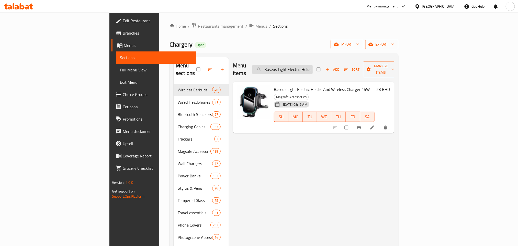
click at [313, 65] on input "Baseus Light Electric Holder And Wireless Charger 15W" at bounding box center [282, 69] width 60 height 9
type input "="
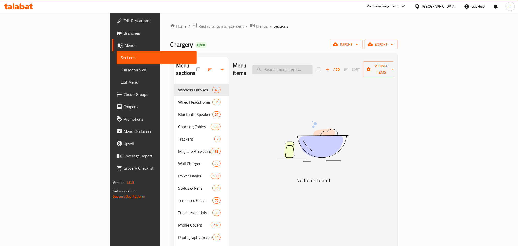
paste input "Baseus Car Charger, 30W"
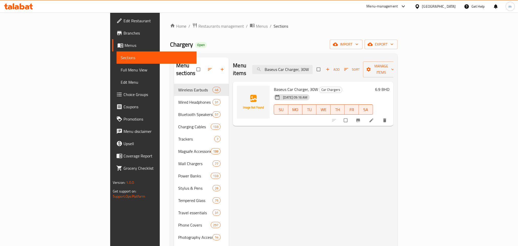
type input "Baseus Car Charger, 30W"
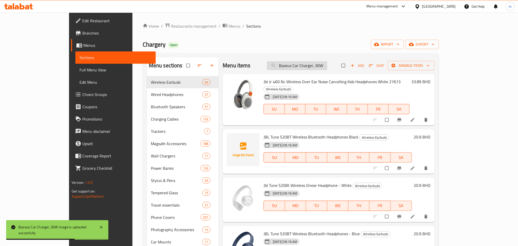
click at [327, 66] on input "Baseus Car Charger, 30W" at bounding box center [297, 65] width 60 height 9
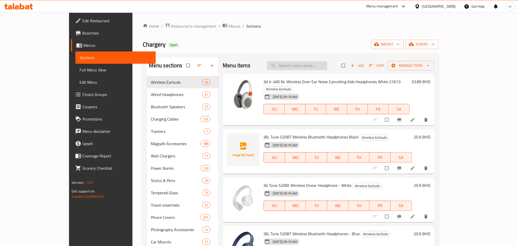
paste input "Baseus Car Charger, 30W"
type input "Baseus Car Charger, 30W"
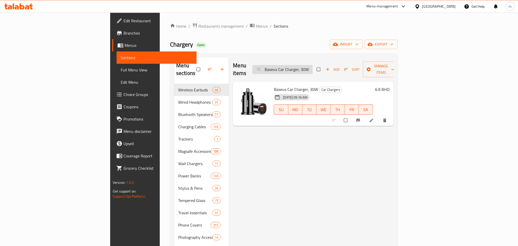
click at [313, 65] on input "Baseus Car Charger, 30W" at bounding box center [282, 69] width 60 height 9
paste input "Baseus Type-C Adapter 3.5 mm"
type input "Baseus Type-C Adapter 3.5 mm"
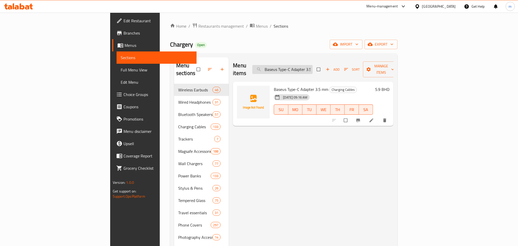
click at [313, 65] on input "Baseus Type-C Adapter 3.5 mm" at bounding box center [282, 69] width 60 height 9
paste input "Powerology 20W Single C Port Pd Charger Uk With Type C To C 60W Cable - Black"
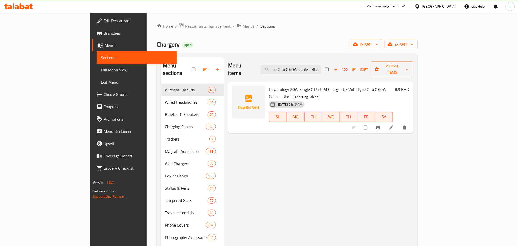
type input "Powerology 20W Single C Port Pd Charger Uk With Type C To C 60W Cable - Black"
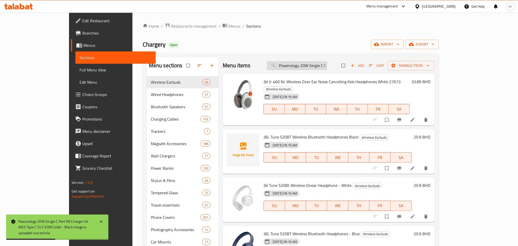
click at [306, 63] on input "Powerology 20W Single C Port Pd Charger Uk With Type C To C 60W Cable - Black" at bounding box center [297, 65] width 60 height 9
paste input "Powerology 20W Single C Port Pd Charger Uk With Type C To C 60W Cable - Black"
type input "Powerology 20W Single C Port Pd Charger Uk With Type C To C 60W Cable - Black"
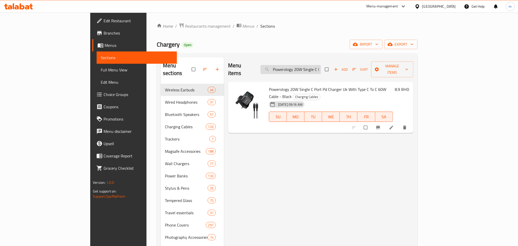
click at [321, 67] on input "Powerology 20W Single C Port Pd Charger Uk With Type C To C 60W Cable - Black" at bounding box center [290, 69] width 60 height 9
paste input "Powerology 20W Single C Port Pd Charger Uk With Type C To Lightining Mfi 27W Ca…"
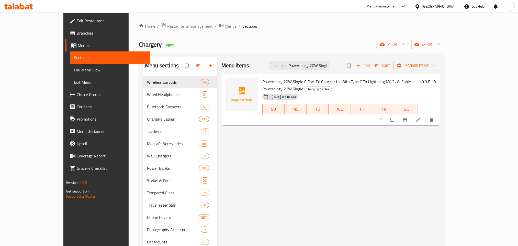
type input "Powerology 20W Single C Port Pd Charger Uk With Type C To Lightining Mfi 27W Ca…"
click at [317, 67] on input "Powerology 20W Single C Port Pd Charger Uk With Type C To Lightining Mfi 27W Ca…" at bounding box center [299, 65] width 60 height 9
paste input "Momax IP131HKD 1-Power X Pro Magnetic Wireless Battery Power Bank 5000mAh - Bla…"
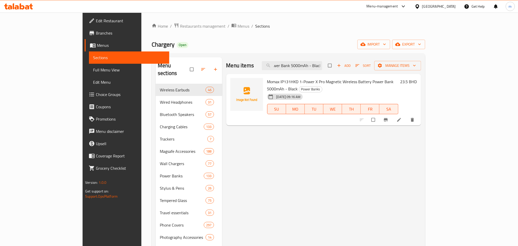
type input "Momax IP131HKD 1-Power X Pro Magnetic Wireless Battery Power Bank 5000mAh - Bla…"
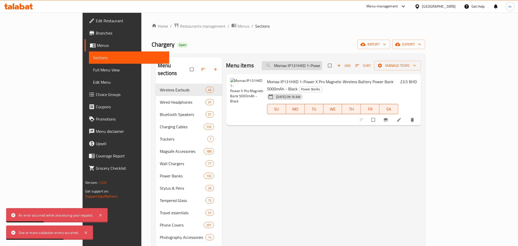
click at [322, 68] on input "Momax IP131HKD 1-Power X Pro Magnetic Wireless Battery Power Bank 5000mAh - Bla…" at bounding box center [292, 65] width 60 height 9
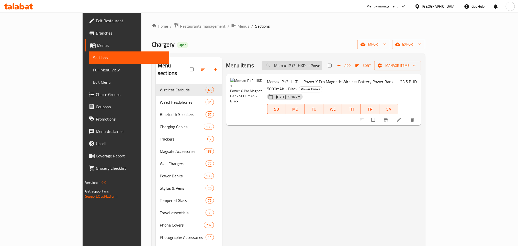
click at [322, 65] on input "Momax IP131HKD 1-Power X Pro Magnetic Wireless Battery Power Bank 5000mAh - Bla…" at bounding box center [292, 65] width 60 height 9
paste input "Momax IP131HKD 1-Power X Pro Magnetic Wireless Battery Power Bank 5000mAh - Bla…"
type input "Momax IP131HKD 1-Power X Pro Magnetic Wireless Battery Power Bank 5000mAh - Bla…"
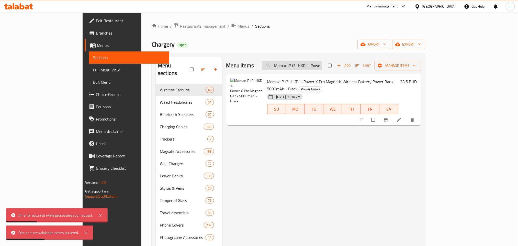
click at [322, 69] on input "Momax IP131HKD 1-Power X Pro Magnetic Wireless Battery Power Bank 5000mAh - Bla…" at bounding box center [292, 65] width 60 height 9
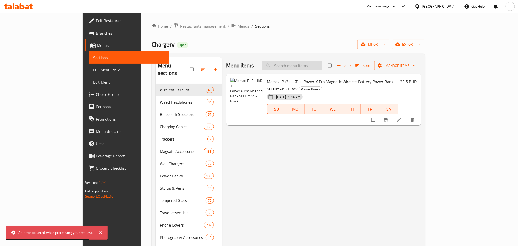
paste input "Momax 1-Power X Power Bank 20,000 Mah Built-In Type-C Cable 2 Charging Ports Bl…"
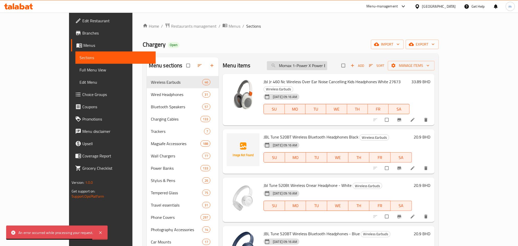
scroll to position [0, 106]
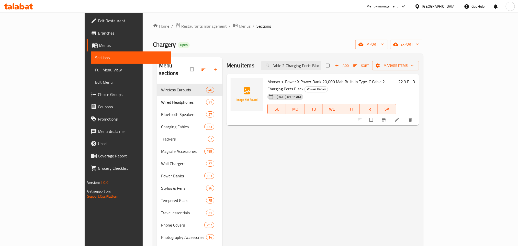
type input "Momax 1-Power X Power Bank 20,000 Mah Built-In Type-C Cable 2 Charging Ports Bl…"
click at [321, 69] on input "Momax 1-Power X Power Bank 20,000 Mah Built-In Type-C Cable 2 Charging Ports Bl…" at bounding box center [291, 65] width 60 height 9
paste input "Momax 1-Power X Power Bank 10,000 Mah Built-In Type-C Cable 2 Charging Ports Wh…"
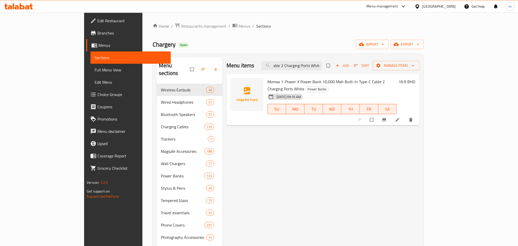
type input "Momax 1-Power X Power Bank 10,000 Mah Built-In Type-C Cable 2 Charging Ports Wh…"
click at [322, 64] on input "Momax 1-Power X Power Bank 10,000 Mah Built-In Type-C Cable 2 Charging Ports Wh…" at bounding box center [291, 65] width 60 height 9
paste input "Momax 1-Power X Power Bank 20,000 Mah Built-In Type-C Cable 2 Charging Ports Wh…"
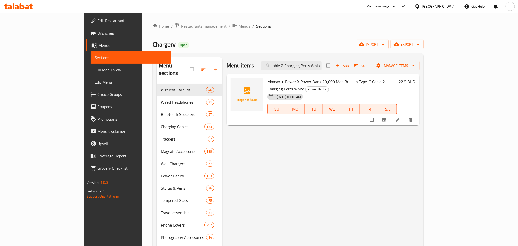
type input "Momax 1-Power X Power Bank 20,000 Mah Built-In Type-C Cable 2 Charging Ports Wh…"
drag, startPoint x: 302, startPoint y: 82, endPoint x: 314, endPoint y: 83, distance: 11.5
click at [314, 83] on span "Momax 1-Power X Power Bank 20,000 Mah Built-In Type-C Cable 2 Charging Ports Wh…" at bounding box center [325, 85] width 117 height 15
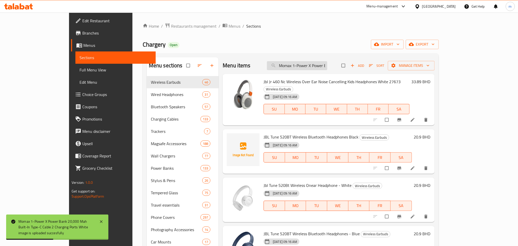
click at [324, 64] on input "Momax 1-Power X Power Bank 20,000 Mah Built-In Type-C Cable 2 Charging Ports Wh…" at bounding box center [297, 65] width 60 height 9
paste input "Momax 1-Power X Power Bank 20,000 Mah Built-In Type-C Cable 2 Charging Ports Wh…"
type input "Momax 1-Power X Power Bank 20,000 Mah Built-In Type-C Cable 2 Charging Ports Wh…"
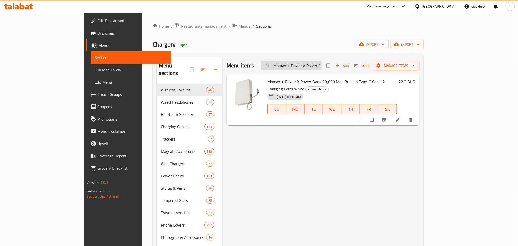
click at [322, 63] on input "Momax 1-Power X Power Bank 20,000 Mah Built-In Type-C Cable 2 Charging Ports Wh…" at bounding box center [291, 65] width 60 height 9
paste input "Momax Wireless Power Bank 5000 mAh Built-in Stand + Type-C Cable MagSafe Green"
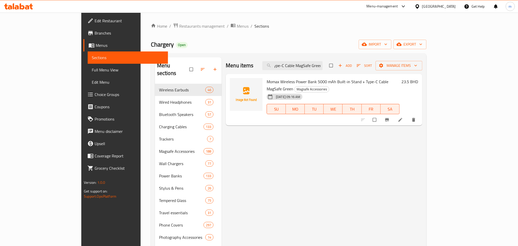
type input "Momax Wireless Power Bank 5000 mAh Built-in Stand + Type-C Cable MagSafe Green"
click at [323, 66] on input "Momax Wireless Power Bank 5000 mAh Built-in Stand + Type-C Cable MagSafe Green" at bounding box center [292, 65] width 60 height 9
paste input "Momax 1-Power X Pro Magnetic Wireless Battery Pack (5000mAh) with Stand and Bui…"
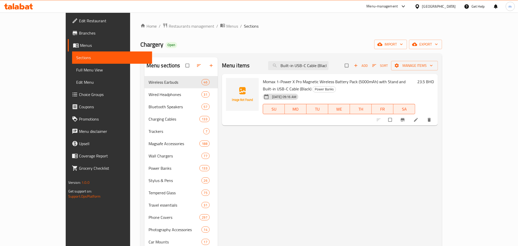
type input "Momax 1-Power X Pro Magnetic Wireless Battery Pack (5000mAh) with Stand and Bui…"
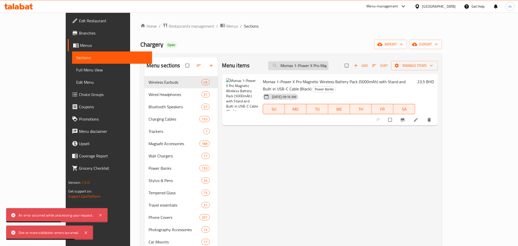
click at [312, 64] on input "Momax 1-Power X Pro Magnetic Wireless Battery Pack (5000mAh) with Stand and Bui…" at bounding box center [298, 65] width 60 height 9
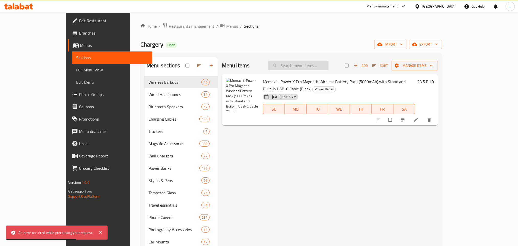
paste input "Momax 1-Power X Pro Magnetic Wireless Battery Pack (5000mAh) with Stand and Bui…"
type input "Momax 1-Power X Pro Magnetic Wireless Battery Pack (5000mAh) with Stand and Bui…"
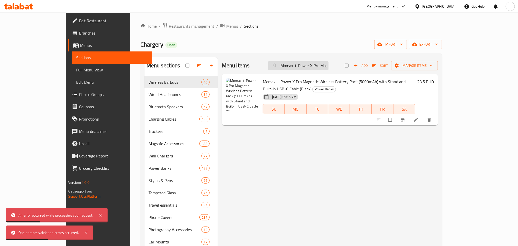
click at [328, 67] on input "Momax 1-Power X Pro Magnetic Wireless Battery Pack (5000mAh) with Stand and Bui…" at bounding box center [298, 65] width 60 height 9
paste input "Momax Wireless Power Bank 10000 mAh Built-in Stand + Type-C Cable MagSafe Yellow"
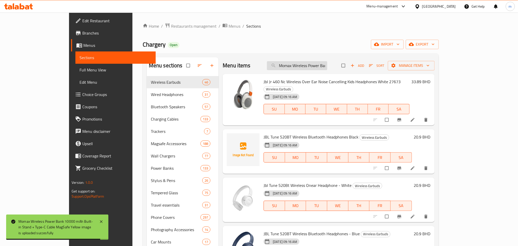
click at [317, 67] on input "Momax Wireless Power Bank 10000 mAh Built-in Stand + Type-C Cable MagSafe Yellow" at bounding box center [297, 65] width 60 height 9
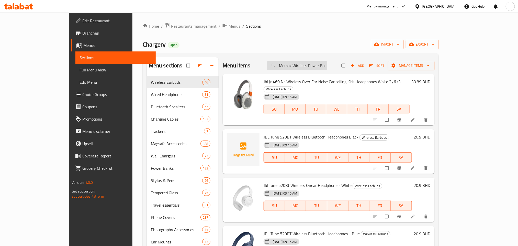
paste input "1-Power X Power Bank 10,000 Mah Built-In Type-C Cable 2 Charging Ports Black"
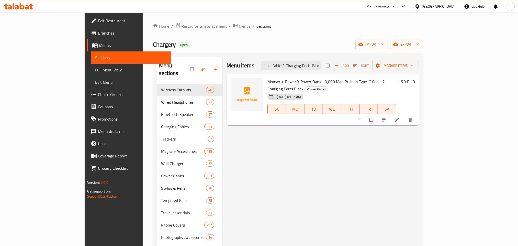
type input "Momax 1-Power X Power Bank 10,000 Mah Built-In Type-C Cable 2 Charging Ports Bl…"
click at [321, 61] on input "Momax 1-Power X Power Bank 10,000 Mah Built-In Type-C Cable 2 Charging Ports Bl…" at bounding box center [291, 65] width 60 height 9
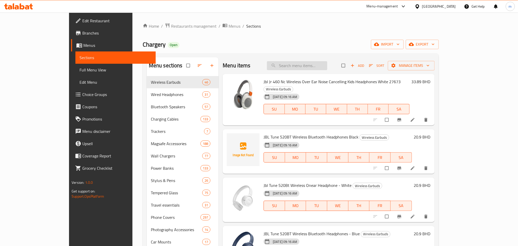
paste input "Momax 1-Power X Power Bank 10,000 Mah Built-In Type-C Cable 2 Charging Ports Bl…"
type input "Momax 1-Power X Power Bank 10,000 Mah Built-In Type-C Cable 2 Charging Ports Bl…"
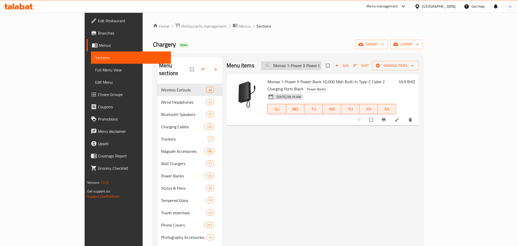
click at [319, 65] on input "Momax 1-Power X Power Bank 10,000 Mah Built-In Type-C Cable 2 Charging Ports Bl…" at bounding box center [291, 65] width 60 height 9
paste input "Momax 1-Power X Power Bank 10,000 Mah Built-In Type-C Cable 2 Charging Ports Ye…"
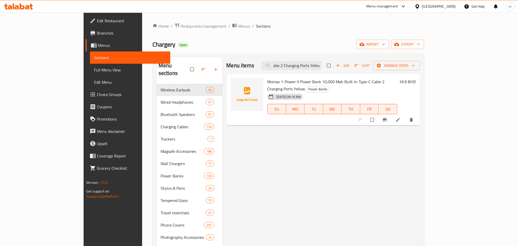
type input "Momax 1-Power X Power Bank 10,000 Mah Built-In Type-C Cable 2 Charging Ports Ye…"
click at [322, 66] on input "Momax 1-Power X Power Bank 10,000 Mah Built-In Type-C Cable 2 Charging Ports Ye…" at bounding box center [291, 65] width 60 height 9
paste input "Momax Wireless Power Bank 5000 mAh Built-in Stand + Type-C Cable MagSafe Yellow"
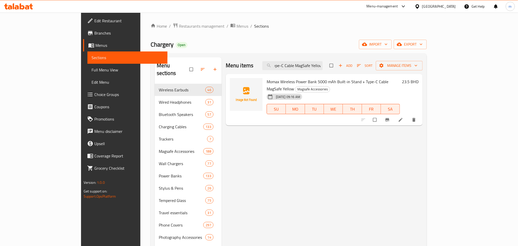
type input "Momax Wireless Power Bank 5000 mAh Built-in Stand + Type-C Cable MagSafe Yellow"
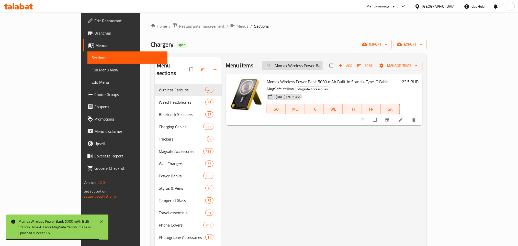
click at [322, 67] on input "Momax Wireless Power Bank 5000 mAh Built-in Stand + Type-C Cable MagSafe Yellow" at bounding box center [292, 65] width 60 height 9
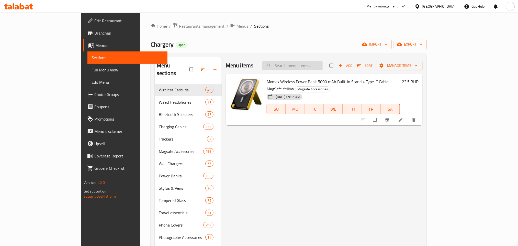
paste input "Momax 1-Power X Power Bank 20,000 Mah Built-In Type-C Cable 2 Charging Ports Ye…"
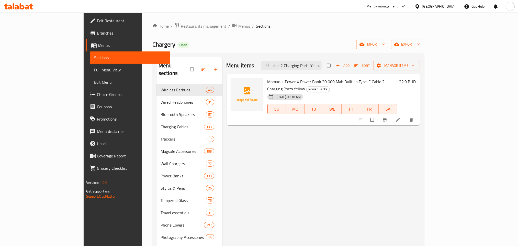
type input "Momax 1-Power X Power Bank 20,000 Mah Built-In Type-C Cable 2 Charging Ports Ye…"
click at [322, 65] on input "Momax 1-Power X Power Bank 20,000 Mah Built-In Type-C Cable 2 Charging Ports Ye…" at bounding box center [291, 65] width 60 height 9
paste input "Momax Elite Mag Link 100W Usb-C To Usb-C Magnetic Cable 2M (Color: White)"
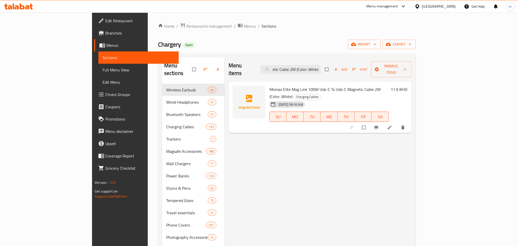
type input "Momax Elite Mag Link 100W Usb-C To Usb-C Magnetic Cable 2M (Color: White)"
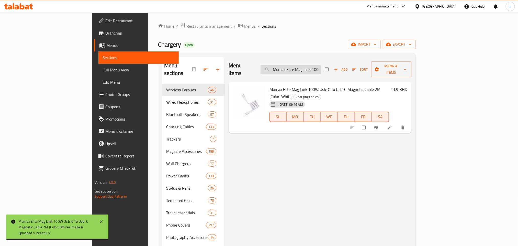
click at [321, 66] on input "Momax Elite Mag Link 100W Usb-C To Usb-C Magnetic Cable 2M (Color: White)" at bounding box center [290, 69] width 60 height 9
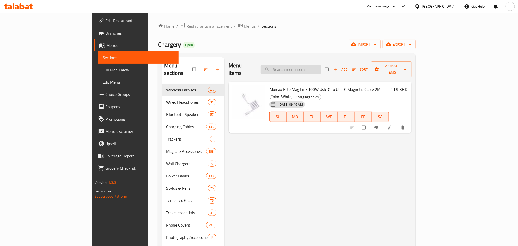
paste input "Brave Travel Mug Thermal Tumbler with 2 X Leak Proof Lids 180 Degrees Rotation …"
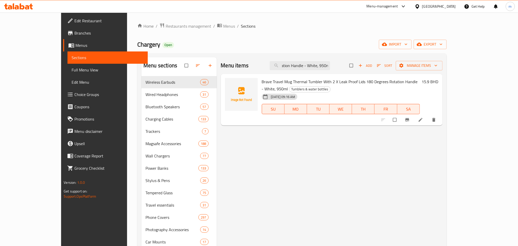
type input "Brave Travel Mug Thermal Tumbler with 2 X Leak Proof Lids 180 Degrees Rotation …"
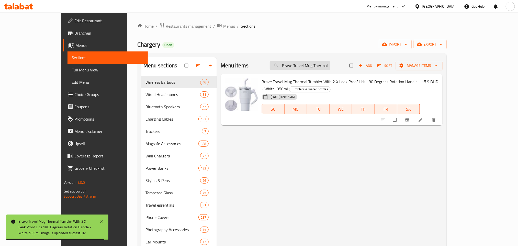
click at [314, 64] on input "Brave Travel Mug Thermal Tumbler with 2 X Leak Proof Lids 180 Degrees Rotation …" at bounding box center [300, 65] width 60 height 9
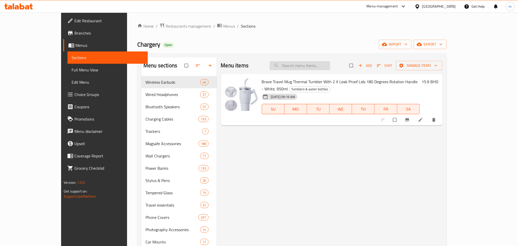
paste input "Brave Travel Mug Thermal Tumbler with 2 X Leak Proof Lids 180 Degrees Rotation …"
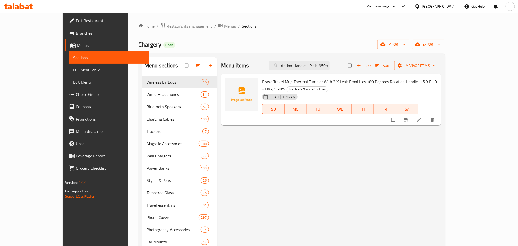
type input "Brave Travel Mug Thermal Tumbler with 2 X Leak Proof Lids 180 Degrees Rotation …"
click at [319, 67] on input "Brave Travel Mug Thermal Tumbler with 2 X Leak Proof Lids 180 Degrees Rotation …" at bounding box center [299, 65] width 60 height 9
paste input "Brave Travel Mug Thermal Tumbler with 2 X Leak Proof Lids 180 Degrees Rotation …"
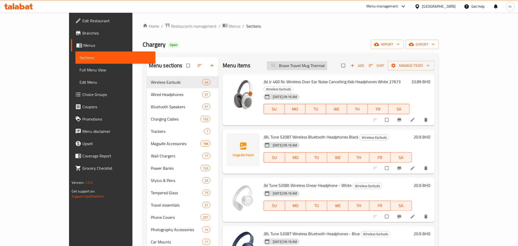
scroll to position [0, 133]
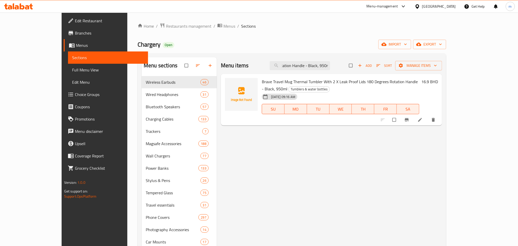
type input "Brave Travel Mug Thermal Tumbler with 2 X Leak Proof Lids 180 Degrees Rotation …"
click at [319, 65] on input "Brave Travel Mug Thermal Tumbler with 2 X Leak Proof Lids 180 Degrees Rotation …" at bounding box center [300, 65] width 60 height 9
paste input "Brave Travel Mug Thermal Tumbler with 2 X Leak Proof Lids 180 Degrees Rotation …"
type input "Brave Travel Mug Thermal Tumbler with 2 X Leak Proof Lids 180 Degrees Rotation …"
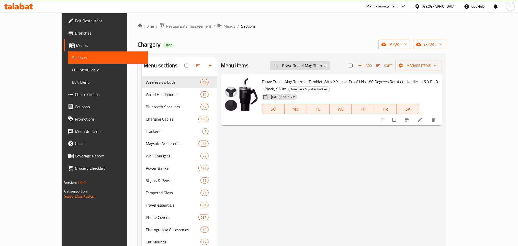
click at [318, 64] on input "Brave Travel Mug Thermal Tumbler with 2 X Leak Proof Lids 180 Degrees Rotation …" at bounding box center [300, 65] width 60 height 9
paste input "Powerology FM Transmitter Pro Car Charger"
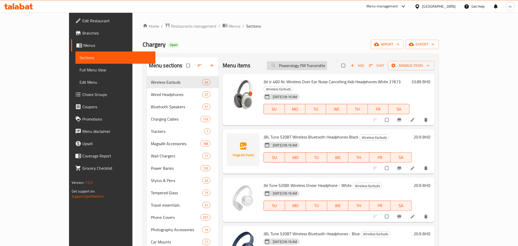
scroll to position [0, 29]
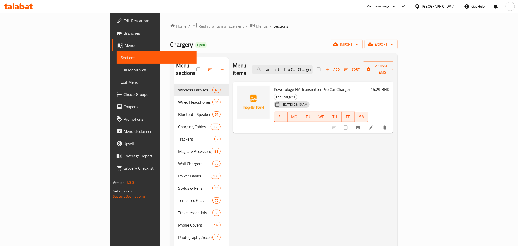
type input "Powerology FM Transmitter Pro Car Charger"
click at [313, 65] on input "Powerology FM Transmitter Pro Car Charger" at bounding box center [282, 69] width 60 height 9
paste input "Powerology Phantom Speaker - Navy Blue"
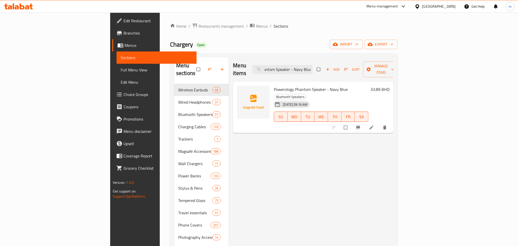
type input "Powerology Phantom Speaker - Navy Blue"
click at [313, 68] on input "Powerology Phantom Speaker - Navy Blue" at bounding box center [282, 69] width 60 height 9
paste input "Momax Ip128W 1-Power Flow Plus Magnetic Power Bank 10000Mah"
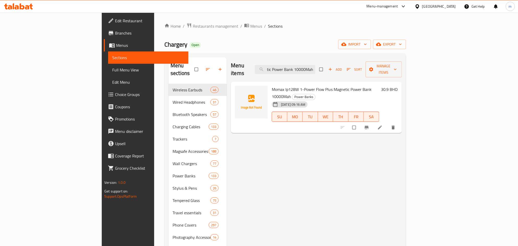
type input "Momax Ip128W 1-Power Flow Plus Magnetic Power Bank 10000Mah"
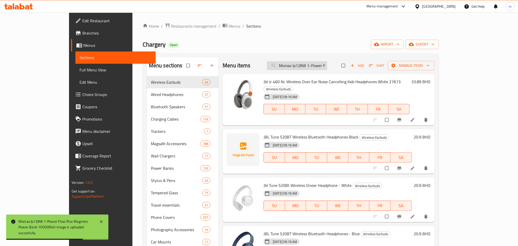
click at [320, 67] on input "Momax Ip128W 1-Power Flow Plus Magnetic Power Bank 10000Mah" at bounding box center [297, 65] width 60 height 9
paste input "Green Lion Electric Pocket Bidet 450mah - White"
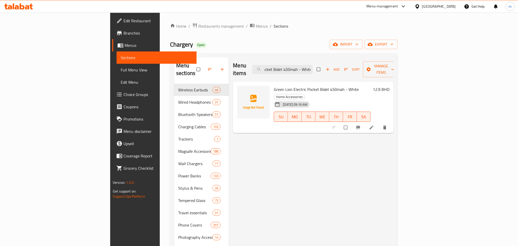
type input "Green Lion Electric Pocket Bidet 450mah - White"
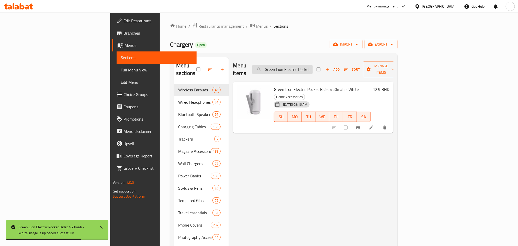
click at [313, 66] on input "Green Lion Electric Pocket Bidet 450mah - White" at bounding box center [282, 69] width 60 height 9
paste input "SkinArma iPhone 16 Pro Kira Kobai MagSafe Case With Grip Stand Chrome"
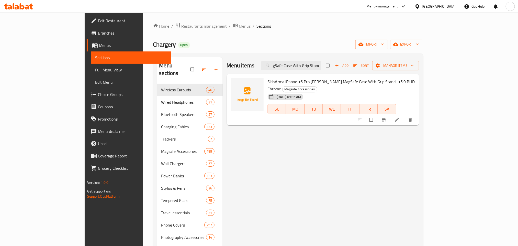
type input "SkinArma iPhone 16 Pro Kira Kobai MagSafe Case With Grip Stand Chrome"
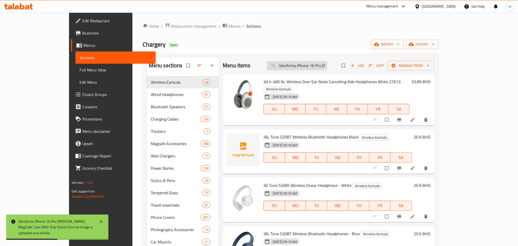
click at [325, 67] on input "SkinArma iPhone 16 Pro Kira Kobai MagSafe Case With Grip Stand Chrome" at bounding box center [297, 65] width 60 height 9
paste input "SkinArma iPhone 16 Pro Kira Kobai MagSafe Case With Grip Stand Chrome"
type input "SkinArma iPhone 16 Pro Kira Kobai MagSafe Case With Grip Stand Chrome"
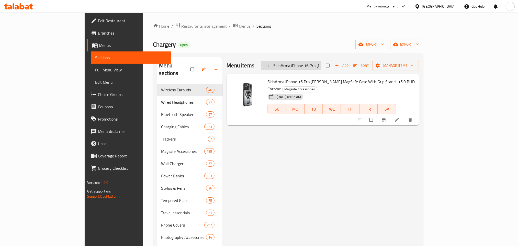
click at [318, 67] on input "SkinArma iPhone 16 Pro Kira Kobai MagSafe Case With Grip Stand Chrome" at bounding box center [291, 65] width 60 height 9
paste input "SkinArma iPhone 16 Pro Max Kira Kobai MagSafe Case With Grip Stand Chrome"
type input "SkinArma iPhone 16 Pro Max Kira Kobai MagSafe Case With Grip Stand Chrome"
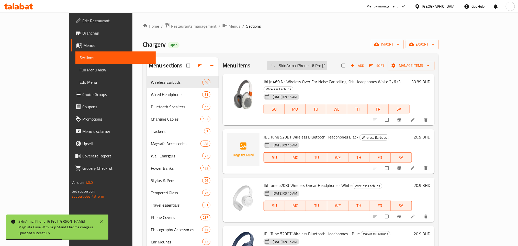
click at [327, 67] on input "SkinArma iPhone 16 Pro Max Kira Kobai MagSafe Case With Grip Stand Chrome" at bounding box center [297, 65] width 60 height 9
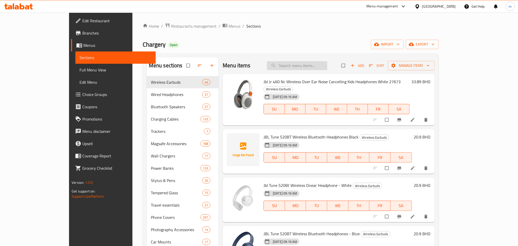
click at [310, 65] on input "search" at bounding box center [297, 65] width 60 height 9
paste input "SkinArma iPhone 16 Pro Max Kira Kobai MagSafe Case With Grip Stand Chrome"
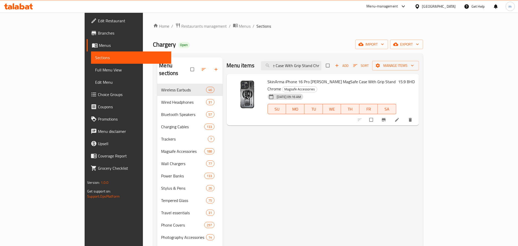
type input "SkinArma iPhone 16 Pro Max Kira Kobai MagSafe Case With Grip Stand Chrome"
click at [321, 65] on input "SkinArma iPhone 16 Pro Max Kira Kobai MagSafe Case With Grip Stand Chrome" at bounding box center [291, 65] width 60 height 9
paste input "Skinarma Mobile Case for iPhone 16 Pro 6.3" 2024 Axon with Mag Charge + Grip St…"
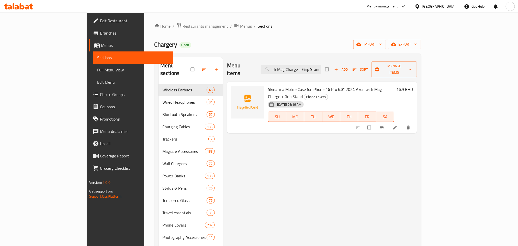
type input "Skinarma Mobile Case for iPhone 16 Pro 6.3" 2024 Axon with Mag Charge + Grip St…"
click at [321, 65] on input "Skinarma Mobile Case for iPhone 16 Pro 6.3" 2024 Axon with Mag Charge + Grip St…" at bounding box center [291, 69] width 60 height 9
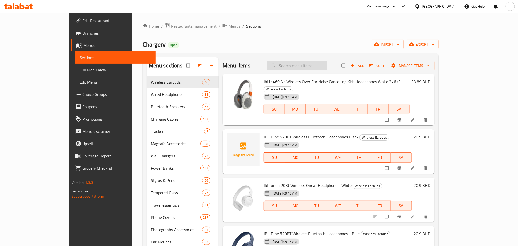
paste input "Skinarma Mobile Case for iPhone 16 Pro 6.3" 2024 Axon with Mag Charge + Grip St…"
type input "Skinarma Mobile Case for iPhone 16 Pro 6.3" 2024 Axon with Mag Charge + Grip St…"
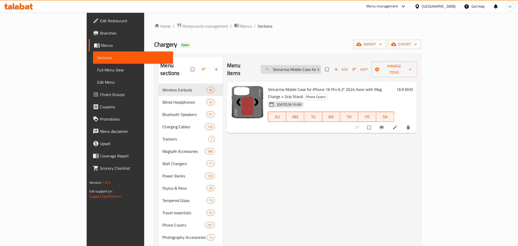
click at [321, 69] on input "Skinarma Mobile Case for iPhone 16 Pro 6.3" 2024 Axon with Mag Charge + Grip St…" at bounding box center [291, 69] width 60 height 9
paste input "Skinarma Mobile Case for iPhone 16 Pro 6.9" 2024 Axon with Mag Charge + Grip St…"
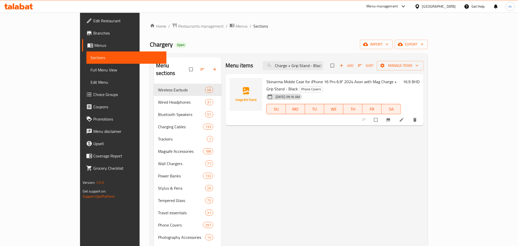
type input "Skinarma Mobile Case for iPhone 16 Pro 6.9" 2024 Axon with Mag Charge + Grip St…"
click at [323, 66] on input "Skinarma Mobile Case for iPhone 16 Pro 6.9" 2024 Axon with Mag Charge + Grip St…" at bounding box center [293, 65] width 60 height 9
paste input "Skinarma Mobile Case for iPhone 16 Pro 6.3" 2024 Axon with Mag Charge + Grip St…"
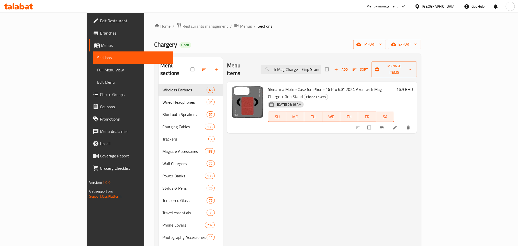
type input "Skinarma Mobile Case for iPhone 16 Pro 6.3" 2024 Axon with Mag Charge + Grip St…"
click at [321, 65] on input "Skinarma Mobile Case for iPhone 16 Pro 6.3" 2024 Axon with Mag Charge + Grip St…" at bounding box center [291, 69] width 60 height 9
paste input "SkinArma iPhone 16 Pro Max Kira Kobai MagSafe Case With Grip Stand Chrome"
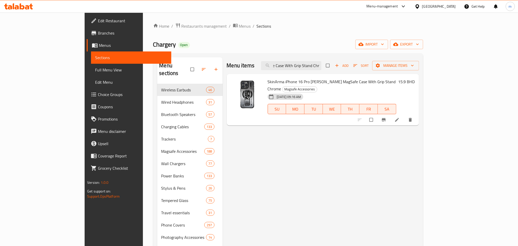
type input "SkinArma iPhone 16 Pro Max Kira Kobai MagSafe Case With Grip Stand Chrome"
click at [311, 66] on input "SkinArma iPhone 16 Pro Max Kira Kobai MagSafe Case With Grip Stand Chrome" at bounding box center [291, 65] width 60 height 9
paste input "Skinarma Mobile Case for iPhone 16 Pro 2024 Axon with Mag Charge + Grip Stand"
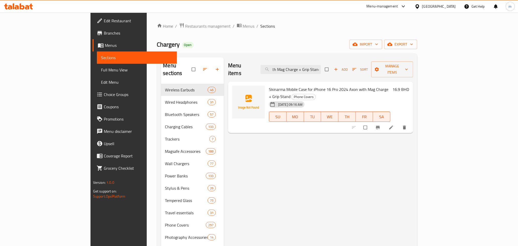
type input "Skinarma Mobile Case for iPhone 16 Pro 2024 Axon with Mag Charge + Grip Stand"
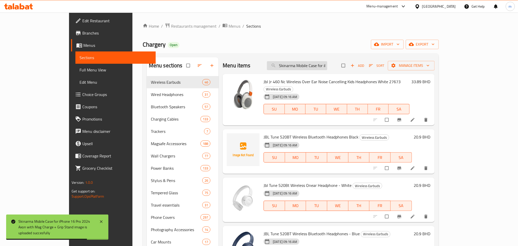
click at [324, 69] on input "Skinarma Mobile Case for iPhone 16 Pro 2024 Axon with Mag Charge + Grip Stand" at bounding box center [297, 65] width 60 height 9
paste input "Skinarma Mobile Case for iPhone 16 Pro 2024 Axon with Mag Charge + Grip Stand"
type input "Skinarma Mobile Case for iPhone 16 Pro 2024 Axon with Mag Charge + Grip Stand"
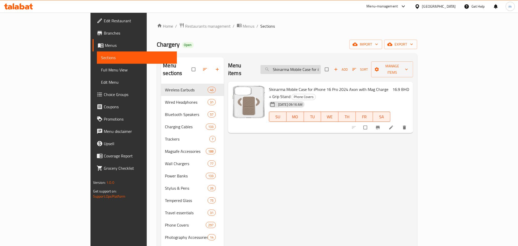
click at [321, 68] on input "Skinarma Mobile Case for iPhone 16 Pro 2024 Axon with Mag Charge + Grip Stand" at bounding box center [290, 69] width 60 height 9
paste input "SKINARMA IPHONE 16 PRO MAX HELIX MAG-CHARGE 360آ° ROTATINGآ STAND - TIT"
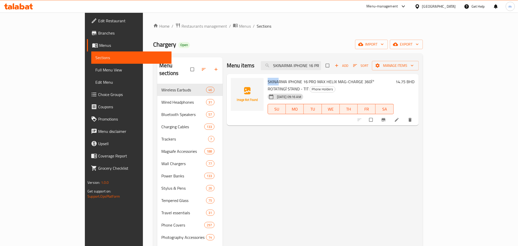
drag, startPoint x: 246, startPoint y: 81, endPoint x: 257, endPoint y: 81, distance: 10.7
click at [268, 81] on span "SKINARMA IPHONE 16 PRO MAX HELIX MAG-CHARGE 360آ° ROTATINGآ STAND - TIT" at bounding box center [321, 85] width 107 height 15
click at [321, 65] on input "SKINARMA IPHONE 16 PRO MAX HELIX MAG-CHARGE 360آ° ROTATINGآ STAND - TIT" at bounding box center [291, 65] width 60 height 9
paste input "kinarma Mobile Case for iPhone 16 Pro 6.9" 2024 Axon with Mag Charge + Grip Sta…"
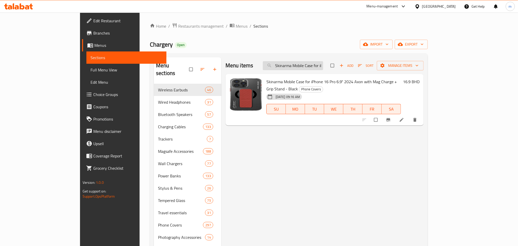
click at [318, 69] on input "Skinarma Mobile Case for iPhone 16 Pro 6.9" 2024 Axon with Mag Charge + Grip St…" at bounding box center [293, 65] width 60 height 9
paste input "KINARMA IPHONE 16 PRO MAX HELIX MAG-CHARGE 360آ° ROTATINGآ STAND - TIT"
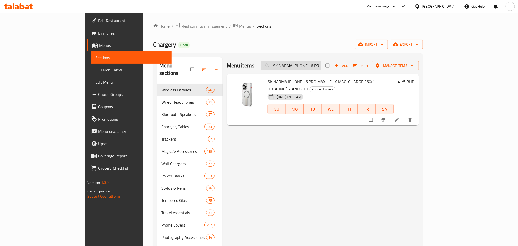
click at [321, 64] on input "SKINARMA IPHONE 16 PRO MAX HELIX MAG-CHARGE 360آ° ROTATINGآ STAND - TIT" at bounding box center [291, 65] width 60 height 9
paste input "BLK"
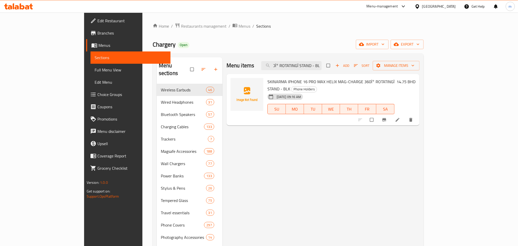
type input "SKINARMA IPHONE 16 PRO MAX HELIX MAG-CHARGE 360آ° ROTATINGآ STAND - BLK"
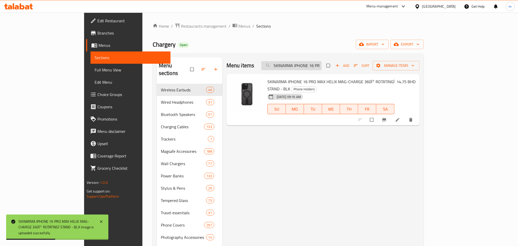
click at [319, 67] on input "SKINARMA IPHONE 16 PRO MAX HELIX MAG-CHARGE 360آ° ROTATINGآ STAND - BLK" at bounding box center [291, 65] width 60 height 9
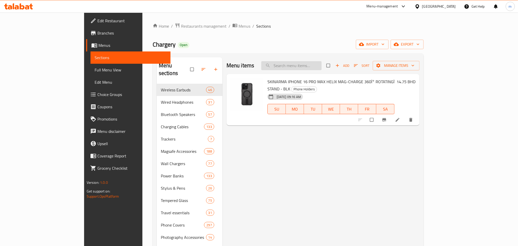
paste input "SKINARMA IPHONE 16 PRO HELIX MAG-CHARGE 360آ° ROTATINGآ STAND - CLR"
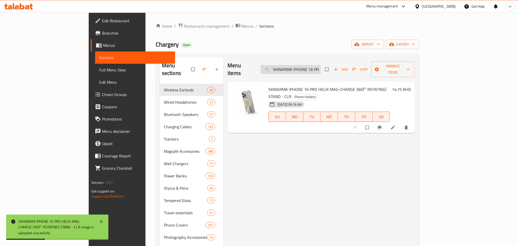
click at [309, 67] on input "SKINARMA IPHONE 16 PRO HELIX MAG-CHARGE 360آ° ROTATINGآ STAND - CLR" at bounding box center [290, 69] width 60 height 9
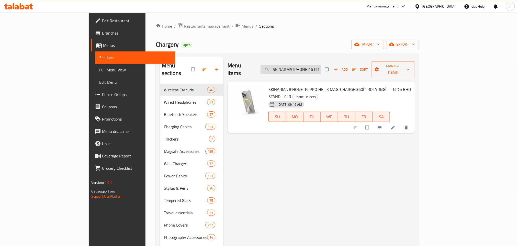
paste input "kinarma Mobile Case for iPhone 6.1" 2024 Saido with Mag Charge - Pink"
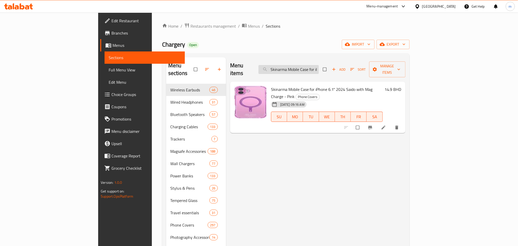
click at [314, 67] on input "Skinarma Mobile Case for iPhone 6.1" 2024 Saido with Mag Charge - Pink" at bounding box center [288, 69] width 60 height 9
paste input "Blue"
click at [319, 65] on input "Skinarma Mobile Case for iPhone 6.1" 2024 Saido with Mag Charge - Blue" at bounding box center [289, 69] width 60 height 9
paste input "Saido Clear Magsafe Case For Iphone 16"
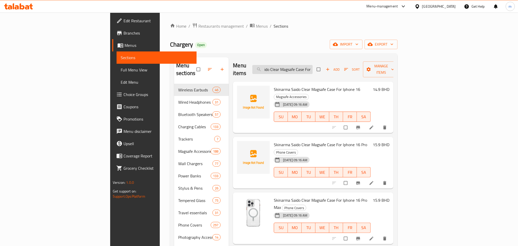
type input "Skinarma Saido Clear Magsafe Case For"
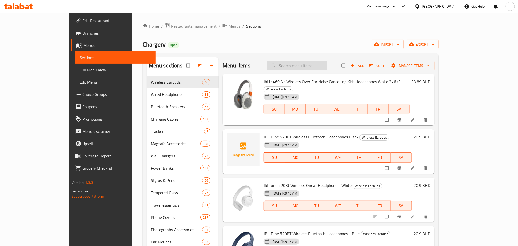
click at [327, 65] on input "search" at bounding box center [297, 65] width 60 height 9
paste input "Skinarma Saido Clear Magsafe Case For Iphone 16"
type input "Skinarma Saido Clear Magsafe Case For Iphone 16"
paste input "Skinarma Saido Clear Magsafe Case For Iphone 16"
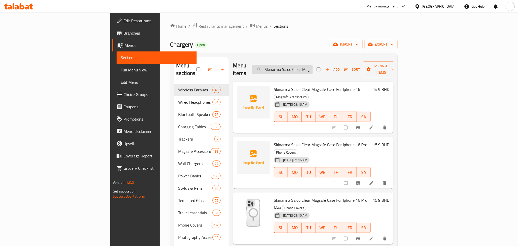
click at [313, 65] on input "Skinarma Saido Clear Magsafe Case For Iphone 16" at bounding box center [282, 69] width 60 height 9
paste input "iPhone 15 Pro Helio Mag-Charge + Grip-Stand - Grey"
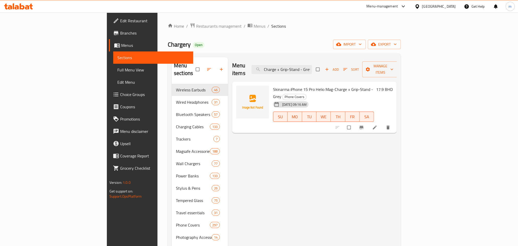
type input "Skinarma iPhone 15 Pro Helio Mag-Charge + Grip-Stand - Grey"
click at [312, 67] on input "Skinarma iPhone 15 Pro Helio Mag-Charge + Grip-Stand - Grey" at bounding box center [282, 69] width 60 height 9
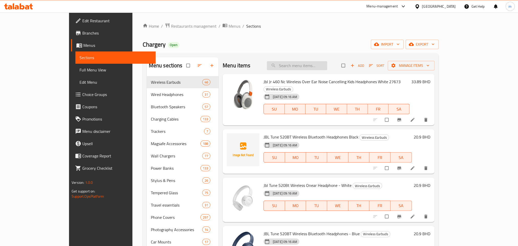
paste input "Skinarma iPhone 15 Pro Helio Mag-Charge + Grip-Stand - Grey"
type input "Skinarma iPhone 15 Pro Helio Mag-Charge + Grip-Stand - Grey"
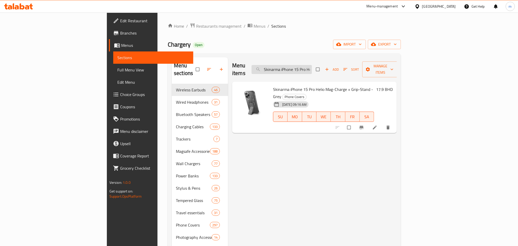
click at [312, 65] on input "Skinarma iPhone 15 Pro Helio Mag-Charge + Grip-Stand - Grey" at bounding box center [282, 69] width 60 height 9
paste input "Skinarma iPhone 15 Pro Max Helio Mag-Charge + Grip-Stand - Black"
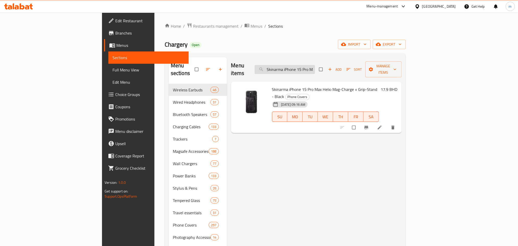
click at [315, 67] on input "Skinarma iPhone 15 Pro Max Helio Mag-Charge + Grip-Stand - Black" at bounding box center [285, 69] width 60 height 9
paste input "search"
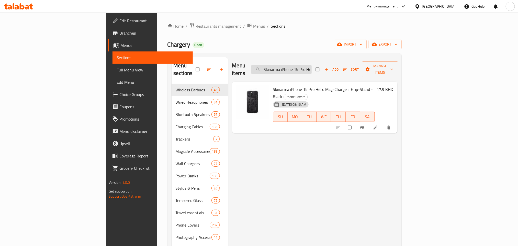
click at [312, 67] on input "Skinarma iPhone 15 Pro Helio Mag-Charge + Grip-Stand - Black" at bounding box center [281, 69] width 60 height 9
paste input "Arma Saido Mag-Charge For iPhone 15 Pro (Blue) - SK-2023IPP61-SDOMS-BLU"
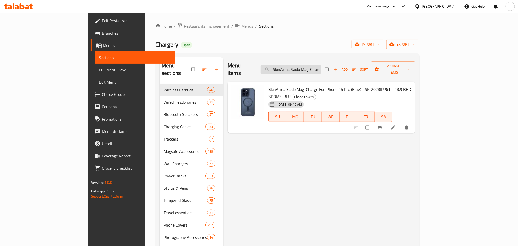
click at [321, 65] on input "SkinArma Saido Mag-Charge For iPhone 15 Pro (Blue) - SK-2023IPP61-SDOMS-BLU" at bounding box center [290, 69] width 60 height 9
paste input "arma Iphone 15 Pro Saido Mag-Charge Black"
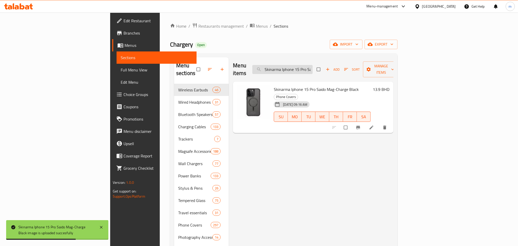
click at [313, 67] on input "Skinarma Iphone 15 Pro Saido Mag-Charge Black" at bounding box center [282, 69] width 60 height 9
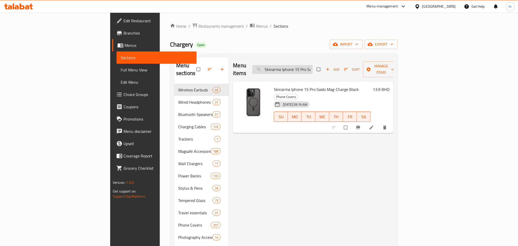
paste input "Arma Saido Mag-Charge Case For iPhone 15 Pro Max (Blue) - SK-2023IPP67-SDOMS-BLU"
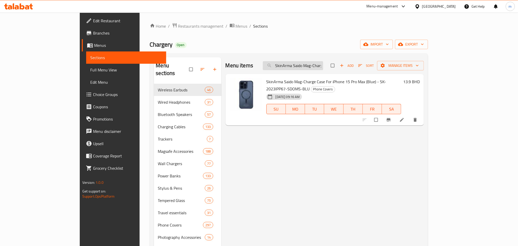
click at [323, 65] on input "SkinArma Saido Mag-Charge Case For iPhone 15 Pro Max (Blue) - SK-2023IPP67-SDOM…" at bounding box center [293, 65] width 60 height 9
paste input "Moft Snap Invisible Case For Iphone 16 Plus Magsafe-enhanced"
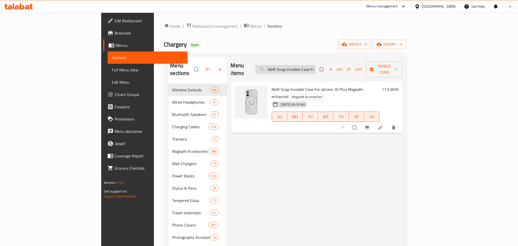
click at [316, 69] on input "Moft Snap Invisible Case For Iphone 16 Plus Magsafe-enhanced" at bounding box center [285, 69] width 60 height 9
paste input "Phone Case for iPhone 16"
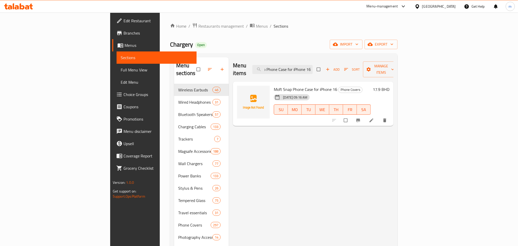
type input "Moft Snap Phone Case for iPhone 16"
click at [313, 67] on input "Moft Snap Phone Case for iPhone 16" at bounding box center [282, 69] width 60 height 9
type input "="
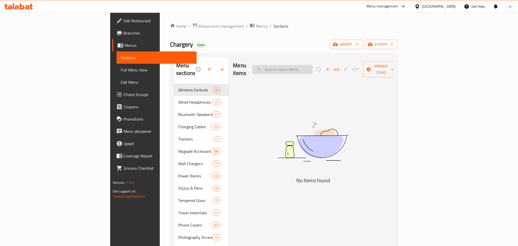
paste input "6972243549452"
type input "6972243549452"
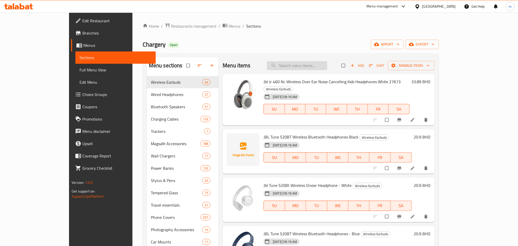
paste input "Moft Snap Phone Case for iPhone 16"
type input "Moft Snap Phone Case for iPhone 16"
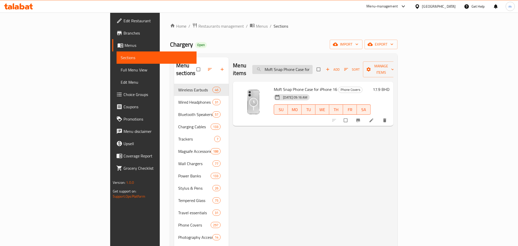
click at [313, 65] on input "Moft Snap Phone Case for iPhone 16" at bounding box center [282, 69] width 60 height 9
paste input "Moft Invisible Case for iPhone 16 Pro / Support MagSafe / Ultra-Thin & Clear"
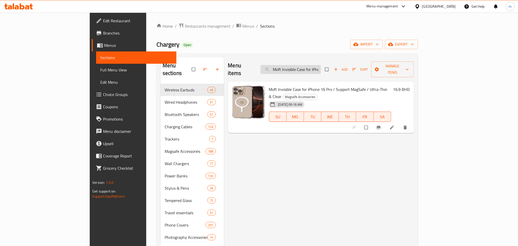
click at [321, 65] on input "Moft Invisible Case for iPhone 16 Pro / Support MagSafe / Ultra-Thin & Clear" at bounding box center [290, 69] width 60 height 9
paste input "Max"
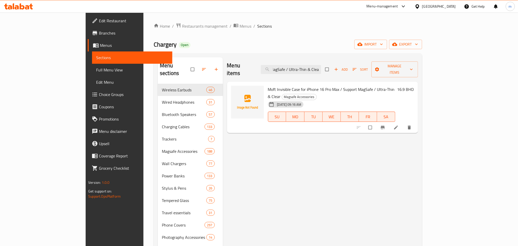
type input "Moft Invisible Case for iPhone 16 Pro Max / Support MagSafe / Ultra-Thin & Clear"
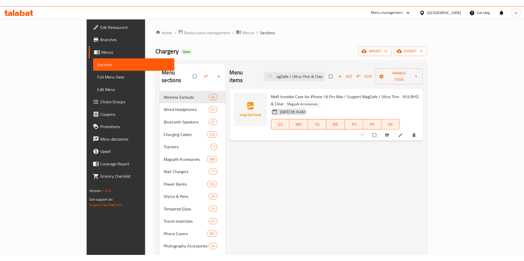
scroll to position [0, 0]
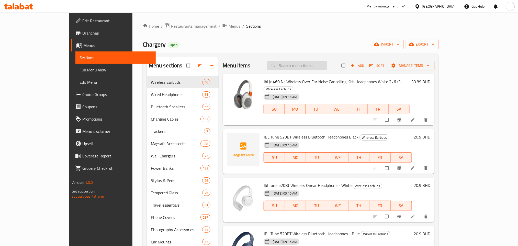
click at [320, 69] on input "search" at bounding box center [297, 65] width 60 height 9
paste input "Moft Invisible Case for iPhone 16 Pro Max / Support MagSafe / Ultra-Thin & Clear"
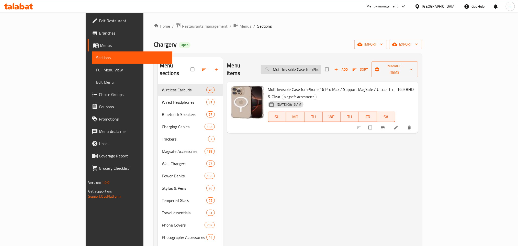
click at [319, 65] on input "Moft Invisible Case for iPhone 16 Pro Max / Support MagSafe / Ultra-Thin & Clear" at bounding box center [291, 69] width 60 height 9
paste input "Powerology 20W Single C Port Pd Charger Uk With Type C To Lightining Mfi 27W Ca…"
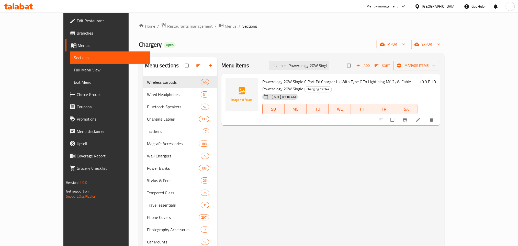
type input "Powerology 20W Single C Port Pd Charger Uk With Type C To Lightining Mfi 27W Ca…"
click at [326, 69] on input "Powerology 20W Single C Port Pd Charger Uk With Type C To Lightining Mfi 27W Ca…" at bounding box center [299, 65] width 60 height 9
paste input "Baseus Type-C Adapter 3.5 mm"
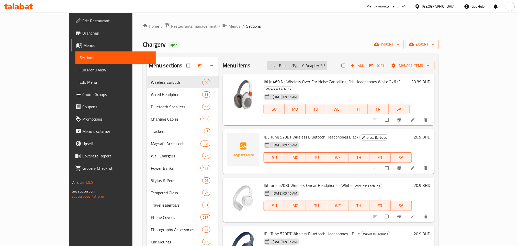
scroll to position [0, 8]
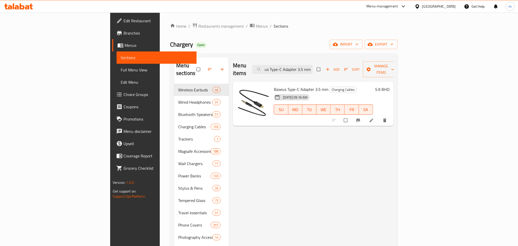
type input "Baseus Type-C Adapter 3.5 mm"
click at [313, 65] on input "Baseus Type-C Adapter 3.5 mm" at bounding box center [282, 69] width 60 height 9
paste input "Moft Snap Case for iPhone 16 Pro / Drop Resistant / Support MagSafe / Vegan Lea…"
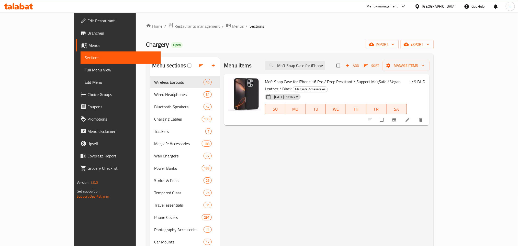
scroll to position [38, 0]
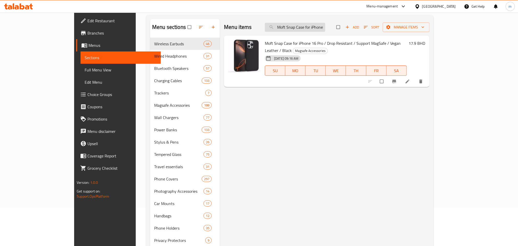
click at [323, 23] on input "Moft Snap Case for iPhone 16 Pro / Drop Resistant / Support MagSafe / Vegan Lea…" at bounding box center [295, 27] width 60 height 9
paste input "Baseus Type-C Adapter 3.5 mm"
type input "Baseus Type-C Adapter 3.5 mm"
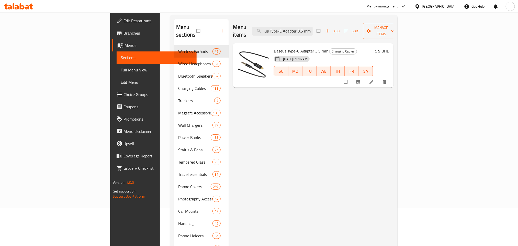
scroll to position [0, 0]
click at [313, 29] on input "Baseus Type-C Adapter 3.5 mm" at bounding box center [282, 31] width 60 height 9
paste input "MOFT Snap Case iPhone 16 Pro Case Cement with Drop Protection, MagSafe, Vegan L…"
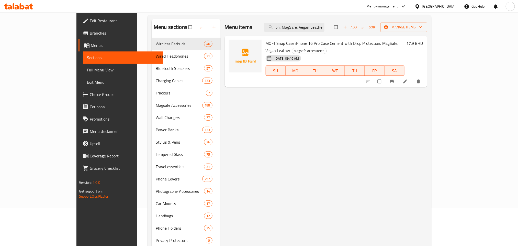
type input "MOFT Snap Case iPhone 16 Pro Case Cement with Drop Protection, MagSafe, Vegan L…"
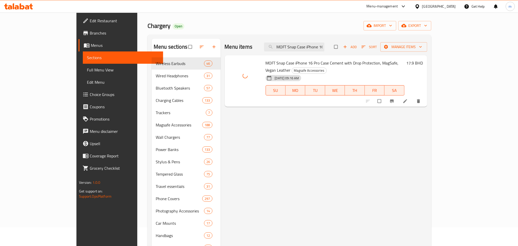
scroll to position [0, 0]
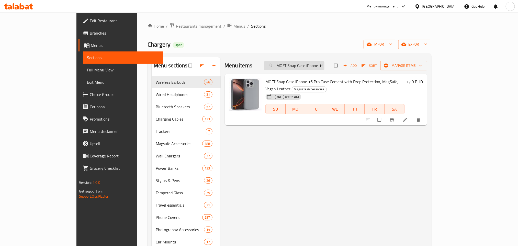
click at [324, 62] on input "MOFT Snap Case iPhone 16 Pro Case Cement with Drop Protection, MagSafe, Vegan L…" at bounding box center [294, 65] width 60 height 9
paste input "Moft Snap Case for iPhone 15 Pro Max Drop Resistant Supports MagSafe - Sapphire"
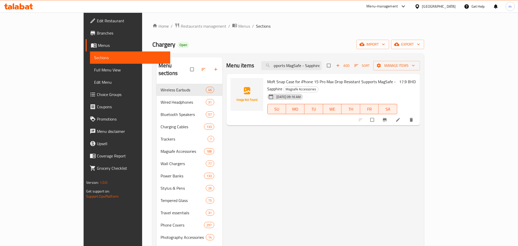
type input "Moft Snap Case for iPhone 15 Pro Max Drop Resistant Supports MagSafe - Sapphire"
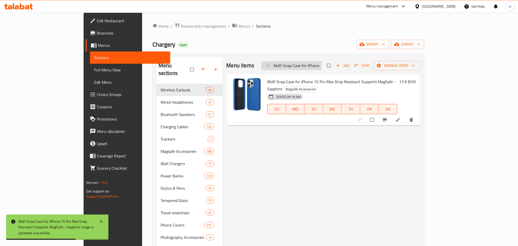
click at [321, 67] on input "Moft Snap Case for iPhone 15 Pro Max Drop Resistant Supports MagSafe - Sapphire" at bounding box center [291, 65] width 60 height 9
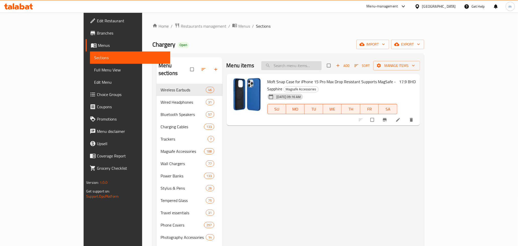
paste input "MOFT Snap Case iPhone 16 Pro Drop Protection Case with Vegan Leather in Earthen…"
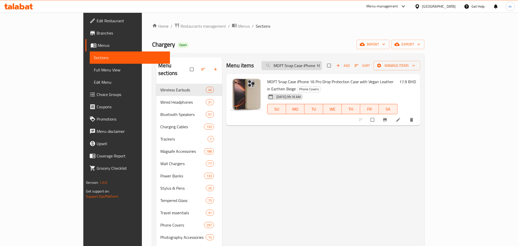
click at [322, 69] on input "MOFT Snap Case iPhone 16 Pro Drop Protection Case with Vegan Leather in Earthen…" at bounding box center [292, 65] width 60 height 9
paste input "oft Snap Case for iPhone 16 Pro / Drop Resistant / MagSafe / Vegan Leather / Ta…"
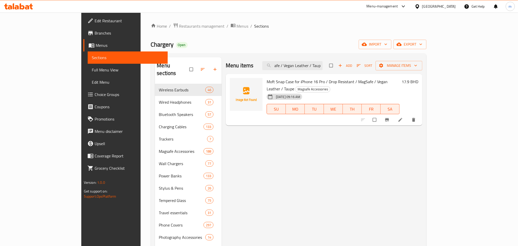
type input "Moft Snap Case for iPhone 16 Pro / Drop Resistant / MagSafe / Vegan Leather / T…"
click at [323, 64] on input "Moft Snap Case for iPhone 16 Pro / Drop Resistant / MagSafe / Vegan Leather / T…" at bounding box center [292, 65] width 60 height 9
paste input "Moft Snap Case for iPhone 16 Pro Max / Drop Resistant / Support MagSafe / Vegan…"
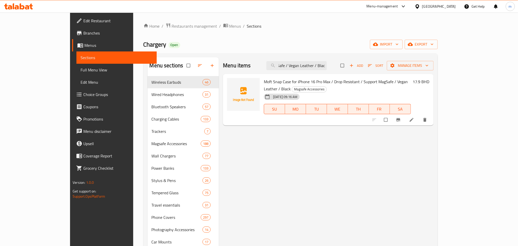
type input "Moft Snap Case for iPhone 16 Pro Max / Drop Resistant / Support MagSafe / Vegan…"
click at [315, 67] on input "Moft Snap Case for iPhone 16 Pro Max / Drop Resistant / Support MagSafe / Vegan…" at bounding box center [296, 65] width 60 height 9
paste input "6975820903227"
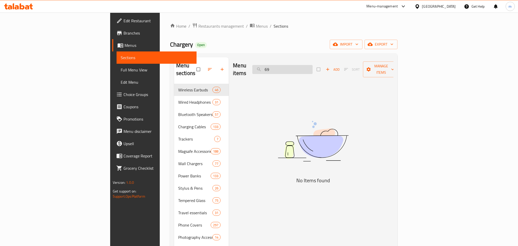
type input "6"
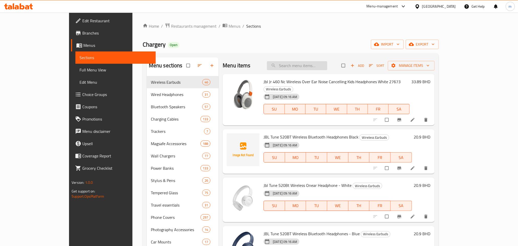
click at [318, 67] on input "search" at bounding box center [297, 65] width 60 height 9
paste input "MOFT Snap Case iPhone 16 Pro Max Drop Protection Case with MagSafe, Earthen Bei…"
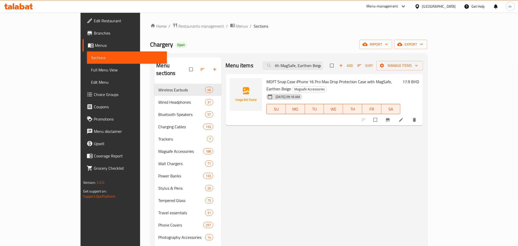
type input "MOFT Snap Case iPhone 16 Pro Max Drop Protection Case with MagSafe, Earthen Bei…"
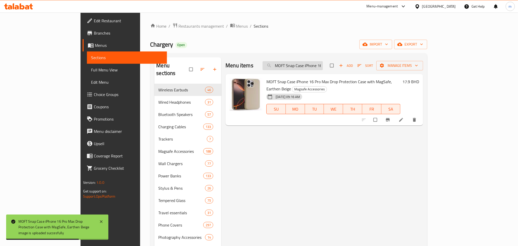
click at [312, 65] on input "MOFT Snap Case iPhone 16 Pro Max Drop Protection Case with MagSafe, Earthen Bei…" at bounding box center [293, 65] width 60 height 9
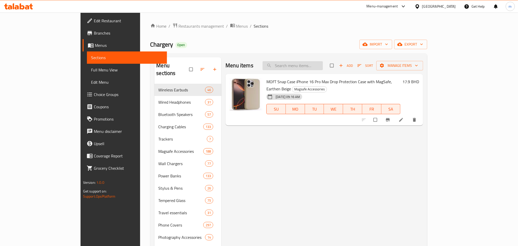
paste input "Moft Snap Case for iPhone 16 Pro Max / Drop Resistant / MagSafe / Vegan Leather…"
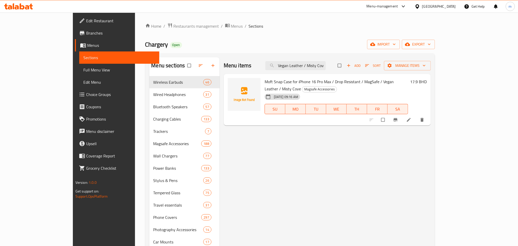
type input "Moft Snap Case for iPhone 16 Pro Max / Drop Resistant / MagSafe / Vegan Leather…"
click at [325, 65] on input "Moft Snap Case for iPhone 16 Pro Max / Drop Resistant / MagSafe / Vegan Leather…" at bounding box center [295, 65] width 60 height 9
paste input "MOFT Snap Case iPhone 16 Pro Max Drop Protection Support MagSafe Vegan Leather,…"
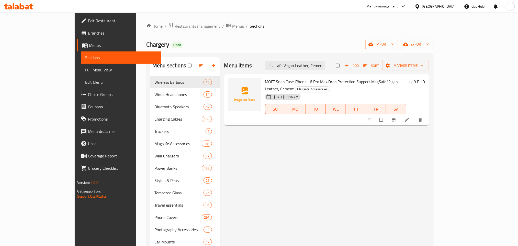
type input "MOFT Snap Case iPhone 16 Pro Max Drop Protection Support MagSafe Vegan Leather,…"
click at [325, 65] on input "MOFT Snap Case iPhone 16 Pro Max Drop Protection Support MagSafe Vegan Leather,…" at bounding box center [295, 65] width 60 height 9
paste input "MOFT Snap Case iPhone 16 Pro Max Drop Protection Support MagSafe Vegan Leather,…"
type input "MOFT Snap Case iPhone 16 Pro Max Drop Protection Support MagSafe Vegan Leather,…"
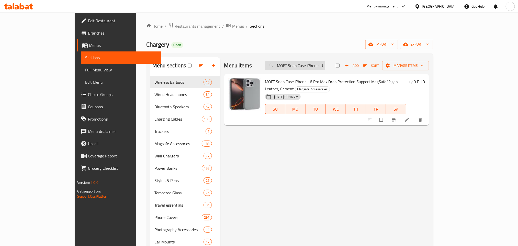
click at [312, 66] on input "MOFT Snap Case iPhone 16 Pro Max Drop Protection Support MagSafe Vegan Leather,…" at bounding box center [295, 65] width 60 height 9
paste input "Pitaka MagEZ MagSafe Case 4 for iPhone 15 Pro Max - 600D Rhapsody"
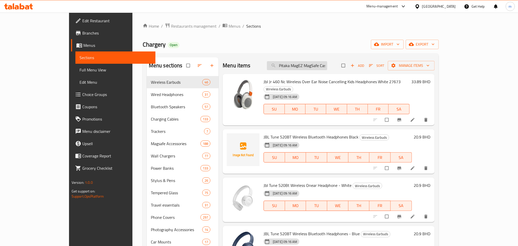
scroll to position [0, 77]
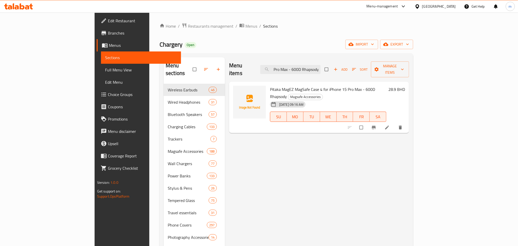
type input "Pitaka MagEZ MagSafe Case 4 for iPhone 15 Pro Max - 600D Rhapsody"
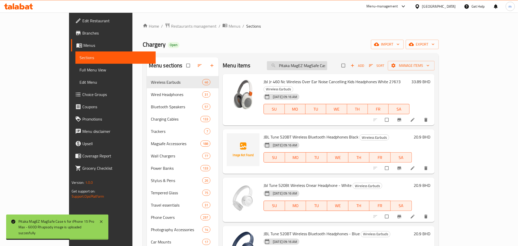
click at [321, 67] on input "Pitaka MagEZ MagSafe Case 4 for iPhone 15 Pro Max - 600D Rhapsody" at bounding box center [297, 65] width 60 height 9
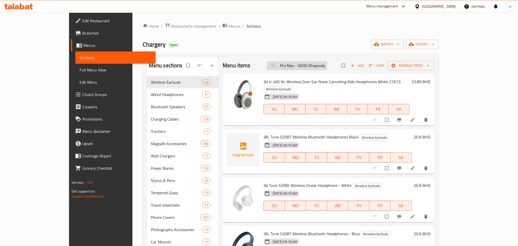
click at [321, 67] on input "Pitaka MagEZ MagSafe Case 4 for iPhone 15 Pro Max - 600D Rhapsody" at bounding box center [297, 65] width 60 height 9
paste input "Pitaka MagEZ MagSafe Case 4 for iPhone 15 Pro Max - 600D Rhapsody"
type input "Pitaka MagEZ MagSafe Case 4 for iPhone 15 Pro Max - 600D Rhapsody"
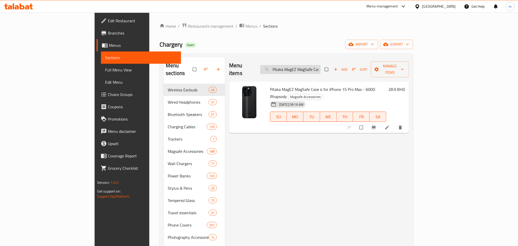
click at [321, 67] on input "Pitaka MagEZ MagSafe Case 4 for iPhone 15 Pro Max - 600D Rhapsody" at bounding box center [290, 69] width 60 height 9
paste input "Pitaka MagEZ MagSafe Case 4 for iPhone 15 Pro - 1500D Black/Blue Twill"
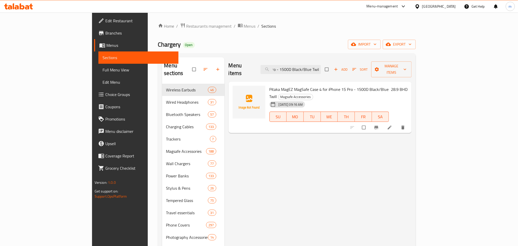
type input "Pitaka MagEZ MagSafe Case 4 for iPhone 15 Pro - 1500D Black/Blue Twill"
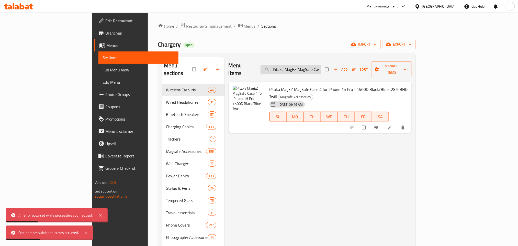
click at [321, 65] on input "Pitaka MagEZ MagSafe Case 4 for iPhone 15 Pro - 1500D Black/Blue Twill" at bounding box center [290, 69] width 60 height 9
paste input "Pitaka MagEZ MagSafe Case 4 for iPhone 15 Pro Max - 600D Overture"
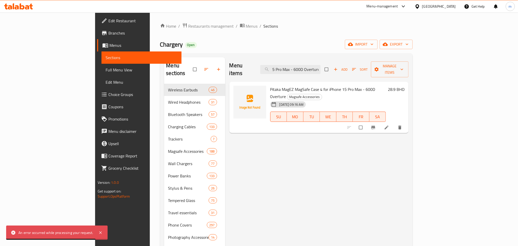
type input "Pitaka MagEZ MagSafe Case 4 for iPhone 15 Pro Max - 600D Overture"
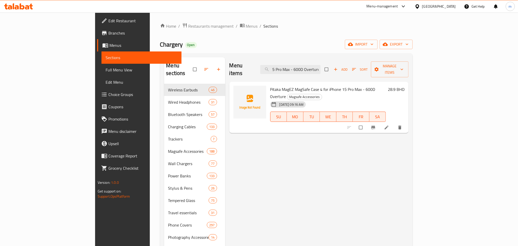
scroll to position [0, 0]
click at [321, 66] on input "Pitaka MagEZ MagSafe Case 4 for iPhone 15 Pro Max - 600D Overture" at bounding box center [290, 69] width 60 height 9
paste input "Pitaka MagEZ MagSafe MilitaryGrade Protective Case for iPhone 16 Pro Moonrise"
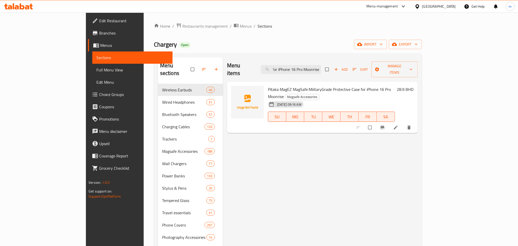
type input "Pitaka MagEZ MagSafe MilitaryGrade Protective Case for iPhone 16 Pro Moonrise"
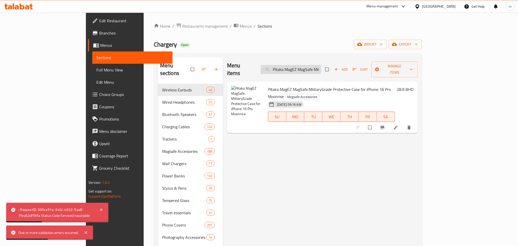
click at [321, 68] on input "Pitaka MagEZ MagSafe MilitaryGrade Protective Case for iPhone 16 Pro Moonrise" at bounding box center [291, 69] width 60 height 9
paste input "Pitaka Magez Case 6 for iPhone16 Pro Forest, Airy Light & Caseless Thin"
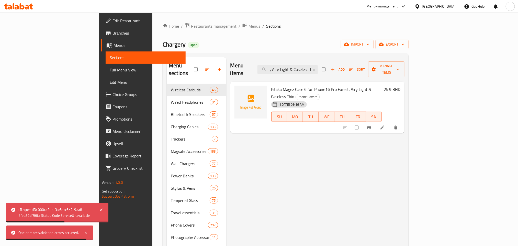
type input "Pitaka Magez Case 6 for iPhone16 Pro Forest, Airy Light & Caseless Thin"
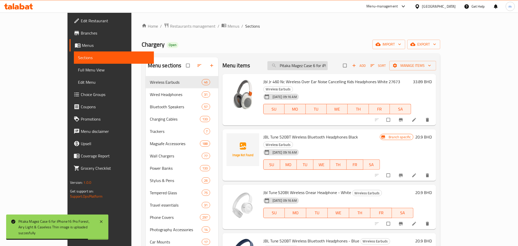
click at [323, 66] on input "Pitaka Magez Case 6 for iPhone16 Pro Forest, Airy Light & Caseless Thin" at bounding box center [297, 65] width 60 height 9
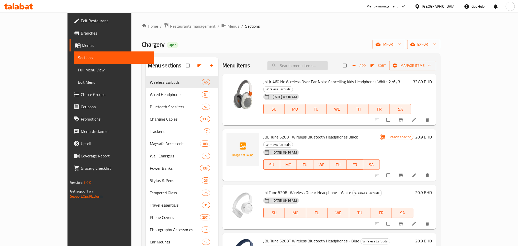
paste input "Pitaka Magez Case 6 for iPhone16 Pro Forest, Airy Light & Caseless Thin"
type input "Pitaka Magez Case 6 for iPhone16 Pro Forest, Airy Light & Caseless Thin"
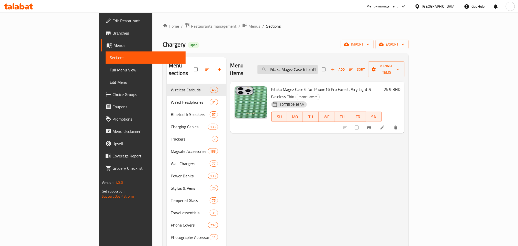
click at [318, 65] on input "Pitaka Magez Case 6 for iPhone16 Pro Forest, Airy Light & Caseless Thin" at bounding box center [287, 69] width 60 height 9
paste input "Pitaka Magez Case 6 for iPhone16 Pro Ocean, Airy Light & Caseless Thin"
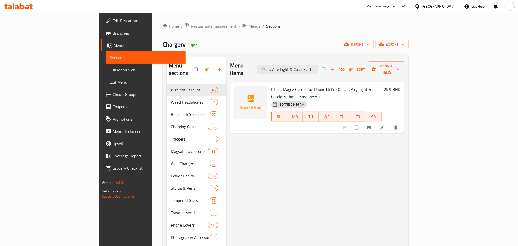
type input "Pitaka Magez Case 6 for iPhone16 Pro Ocean, Airy Light & Caseless Thin"
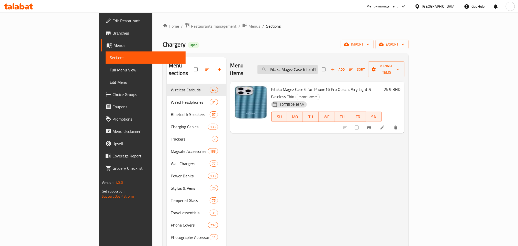
click at [318, 65] on input "Pitaka Magez Case 6 for iPhone16 Pro Ocean, Airy Light & Caseless Thin" at bounding box center [287, 69] width 60 height 9
paste input "Pitaka MagEZ MagSafe Case 6 for iPhone 16 Pro Milky Way Galaxy"
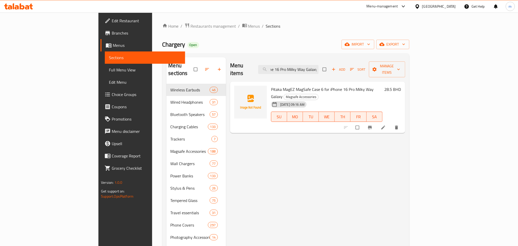
type input "Pitaka MagEZ MagSafe Case 6 for iPhone 16 Pro Milky Way Galaxy"
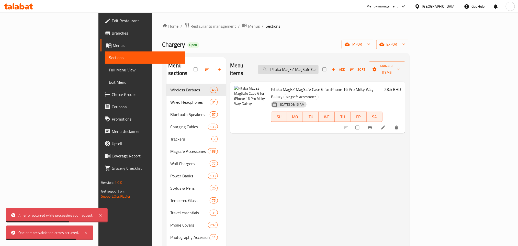
click at [319, 67] on input "Pitaka MagEZ MagSafe Case 6 for iPhone 16 Pro Milky Way Galaxy" at bounding box center [288, 69] width 60 height 9
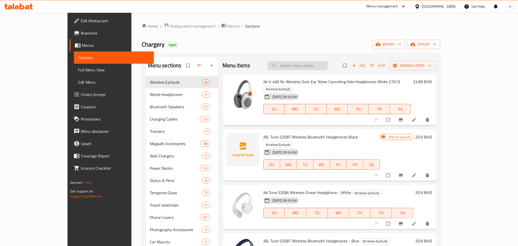
paste input "Pitaka MagEZ MagSafe MilitaryGrade Protective Case for iPhone 16 Pro Sunset"
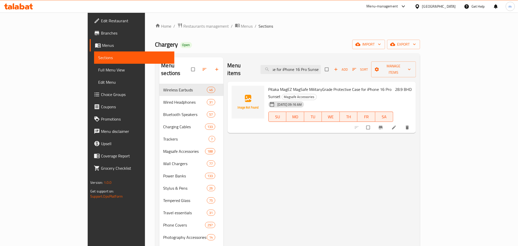
type input "Pitaka MagEZ MagSafe MilitaryGrade Protective Case for iPhone 16 Pro Sunset"
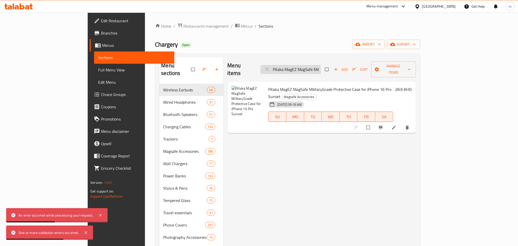
click at [321, 68] on input "Pitaka MagEZ MagSafe MilitaryGrade Protective Case for iPhone 16 Pro Sunset" at bounding box center [290, 69] width 60 height 9
paste input "Pitaka MagEZ MagSafe MilitaryGrade Protective Case for iPhone 16 Pro Max Moonri…"
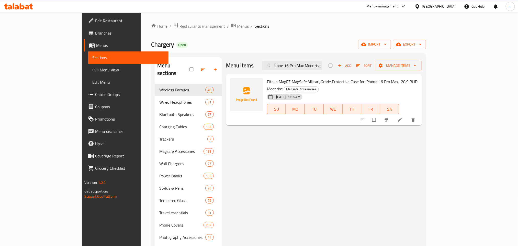
type input "Pitaka MagEZ MagSafe MilitaryGrade Protective Case for iPhone 16 Pro Max Moonri…"
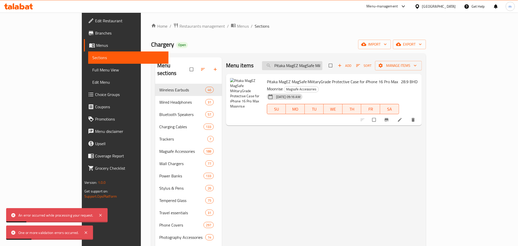
click at [319, 66] on input "Pitaka MagEZ MagSafe MilitaryGrade Protective Case for iPhone 16 Pro Max Moonri…" at bounding box center [292, 65] width 60 height 9
paste input "Pitaka MagEZ MagSafe Case 6 for iPhone 16 Pro Max Moonrise"
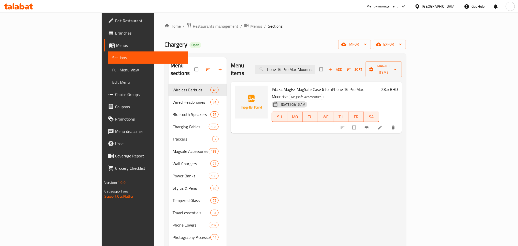
type input "Pitaka MagEZ MagSafe Case 6 for iPhone 16 Pro Max Moonrise"
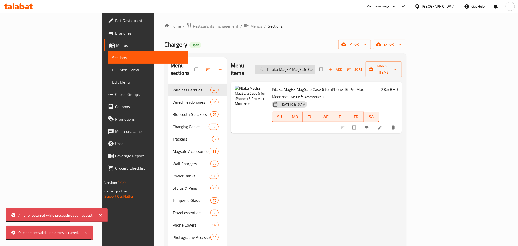
click at [315, 69] on input "Pitaka MagEZ MagSafe Case 6 for iPhone 16 Pro Max Moonrise" at bounding box center [285, 69] width 60 height 9
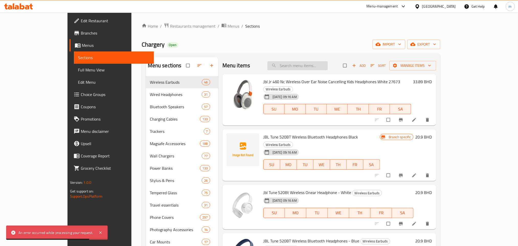
paste input "Pitaka Magez Case 6 for iPhone16 Pro Max Ocean, Airy Light & Caseless Thin"
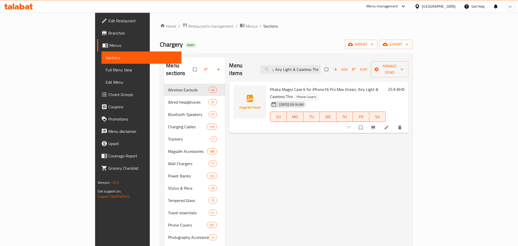
type input "Pitaka Magez Case 6 for iPhone16 Pro Max Ocean, Airy Light & Caseless Thin"
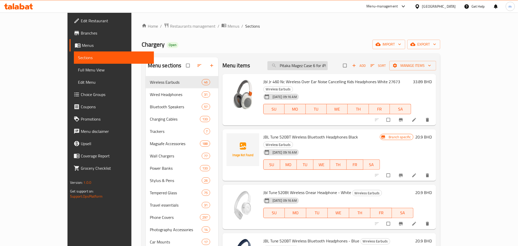
click at [328, 65] on input "Pitaka Magez Case 6 for iPhone16 Pro Max Ocean, Airy Light & Caseless Thin" at bounding box center [297, 65] width 60 height 9
paste input "Pitaka Magez Case 6 for iPhone16 Pro Max Ocean, Airy Light & Caseless Thin"
type input "Pitaka Magez Case 6 for iPhone16 Pro Max Ocean, Airy Light & Caseless Thin"
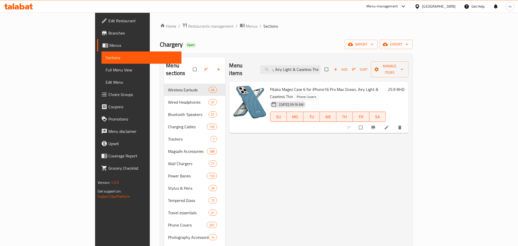
click at [321, 66] on input "Pitaka Magez Case 6 for iPhone16 Pro Max Ocean, Airy Light & Caseless Thin" at bounding box center [290, 69] width 60 height 9
paste input "Pitaka MagEZ MagSafe Case 6 for iPhone 16 Pro Max Moonrise"
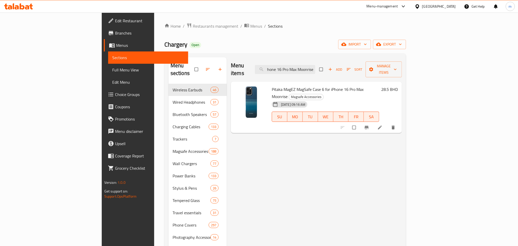
type input "Pitaka MagEZ MagSafe Case 6 for iPhone 16 Pro Max Moonrise"
click at [235, 100] on img at bounding box center [251, 102] width 33 height 33
click at [315, 65] on input "Pitaka MagEZ MagSafe Case 6 for iPhone 16 Pro Max Moonrise" at bounding box center [285, 69] width 60 height 9
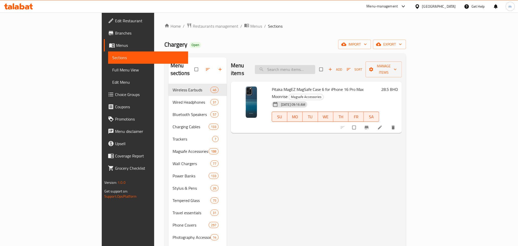
paste input "Pitaka MagEZ MagSafe MilitaryGrade Protective Case for iPhone 16 Pro Max Moonri…"
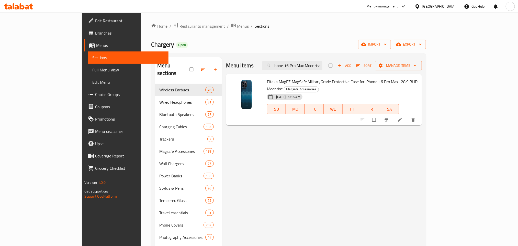
type input "Pitaka MagEZ MagSafe MilitaryGrade Protective Case for iPhone 16 Pro Max Moonri…"
click at [315, 64] on input "Pitaka MagEZ MagSafe MilitaryGrade Protective Case for iPhone 16 Pro Max Moonri…" at bounding box center [292, 65] width 60 height 9
paste input "Pitaka MagEZ MagSafe MilitaryGrade Protective Case for iPhone 16 Pro Sunset"
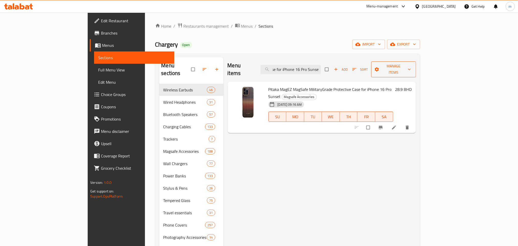
type input "Pitaka MagEZ MagSafe MilitaryGrade Protective Case for iPhone 16 Pro Sunset"
click at [321, 68] on input "Pitaka MagEZ MagSafe MilitaryGrade Protective Case for iPhone 16 Pro Sunset" at bounding box center [290, 69] width 60 height 9
paste input "Pitaka MagEZ MagSafe Case 6 for iPhone 16 Pro Milky Way Galaxy"
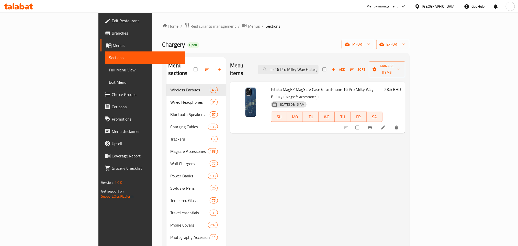
type input "Pitaka MagEZ MagSafe Case 6 for iPhone 16 Pro Milky Way Galaxy"
click at [319, 69] on input "Pitaka MagEZ MagSafe Case 6 for iPhone 16 Pro Milky Way Galaxy" at bounding box center [288, 69] width 60 height 9
paste input "Pitaka MagEZ MagSafe Case 6 for iPhone 16 Pro Milky Way Galaxy"
type input "Pitaka MagEZ MagSafe Case 6 for iPhone 16 Pro Milky Way Galaxy"
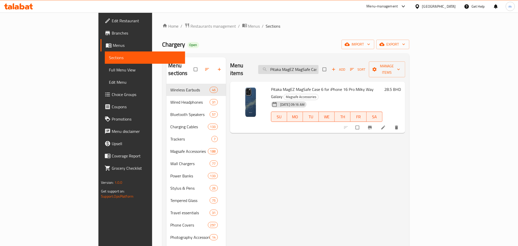
click at [319, 68] on input "Pitaka MagEZ MagSafe Case 6 for iPhone 16 Pro Milky Way Galaxy" at bounding box center [288, 69] width 60 height 9
paste input "Pitaka MagEZ MagSafe MilitaryGrade Protective Case for iPhone 16 Pro Sunset"
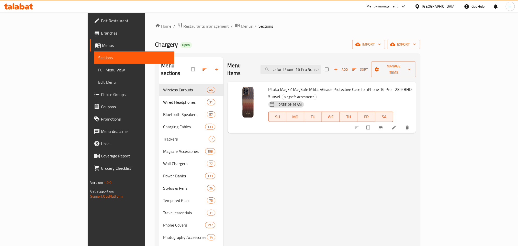
type input "Pitaka MagEZ MagSafe MilitaryGrade Protective Case for iPhone 16 Pro Sunset"
click at [319, 68] on input "Pitaka MagEZ MagSafe MilitaryGrade Protective Case for iPhone 16 Pro Sunset" at bounding box center [290, 69] width 60 height 9
paste input "Pitaka MagEZ MagSafe MilitaryGrade Protective Case for iPhone 16 Pro Max Moonri…"
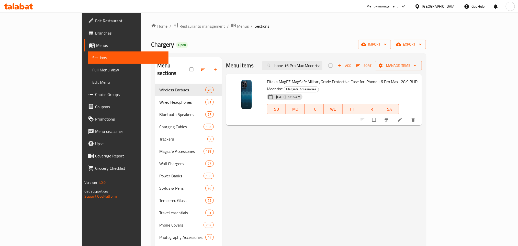
type input "Pitaka MagEZ MagSafe MilitaryGrade Protective Case for iPhone 16 Pro Max Moonri…"
click at [321, 65] on input "Pitaka MagEZ MagSafe MilitaryGrade Protective Case for iPhone 16 Pro Max Moonri…" at bounding box center [292, 65] width 60 height 9
paste input "Pitaka MagEZ MagSafe Case 6 for iPhone 16 Pro Max Moonrise"
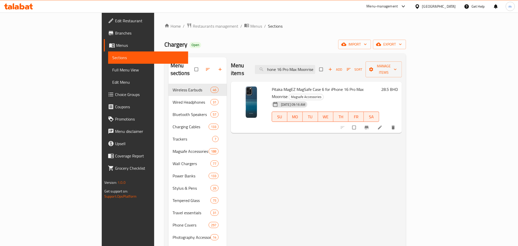
type input "Pitaka MagEZ MagSafe Case 6 for iPhone 16 Pro Max Moonrise"
click at [315, 70] on input "Pitaka MagEZ MagSafe Case 6 for iPhone 16 Pro Max Moonrise" at bounding box center [285, 69] width 60 height 9
paste input "Pitaka MagEZ MagSafe MilitaryGrade Protective Case for iPhone 16 Pro Moonrise"
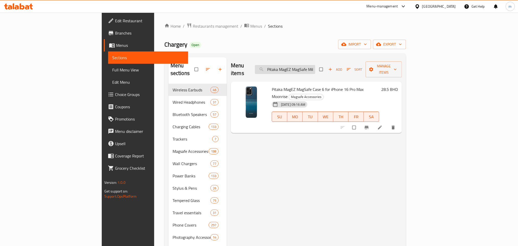
scroll to position [0, 94]
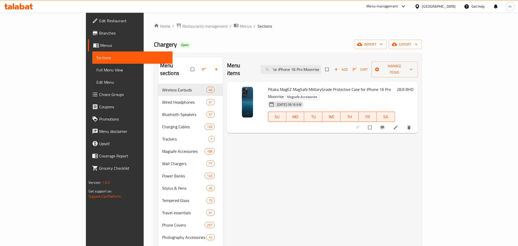
type input "Pitaka MagEZ MagSafe MilitaryGrade Protective Case for iPhone 16 Pro Moonrise"
click at [321, 68] on input "Pitaka MagEZ MagSafe MilitaryGrade Protective Case for iPhone 16 Pro Moonrise" at bounding box center [291, 69] width 60 height 9
paste input "Pitaka MagEZ MagSafe MilitaryGrade Protective Case for iPhone 16 Pro Moonrise"
type input "Pitaka MagEZ MagSafe MilitaryGrade Protective Case for iPhone 16 Pro Moonrise"
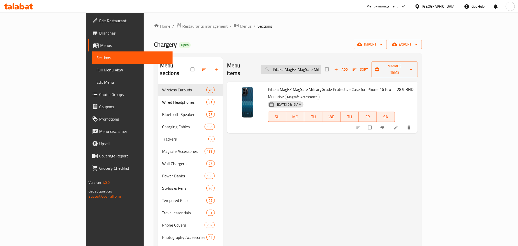
click at [308, 67] on input "Pitaka MagEZ MagSafe MilitaryGrade Protective Case for iPhone 16 Pro Moonrise" at bounding box center [291, 69] width 60 height 9
paste input "Pitaka MagEZ MagSafe MilitaryGrade Protective Case for iPhone 16 Pro Moonrise"
type input "Pitaka MagEZ MagSafe MilitaryGrade Protective Case for iPhone 16 Pro Moonrise"
click at [321, 67] on input "Pitaka MagEZ MagSafe MilitaryGrade Protective Case for iPhone 16 Pro Moonrise" at bounding box center [291, 69] width 60 height 9
paste input "Pitaka MagEZ MagSafe Case 4 for iPhone 15 Pro - 1500D Black/Blue Twill"
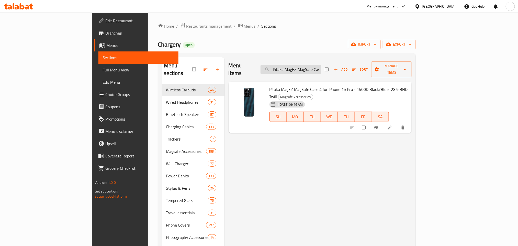
click at [321, 67] on input "Pitaka MagEZ MagSafe Case 4 for iPhone 15 Pro - 1500D Black/Blue Twill" at bounding box center [290, 69] width 60 height 9
paste input "6 for iPhone 16 Pro Max Milky Way Galaxy"
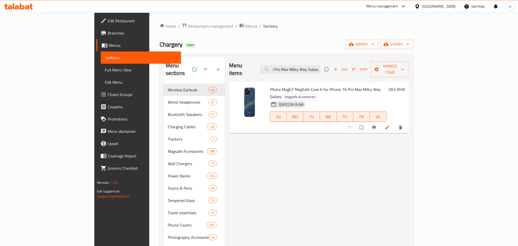
type input "Pitaka MagEZ MagSafe Case 6 for iPhone 16 Pro Max Milky Way Galaxy"
click at [321, 66] on input "Pitaka MagEZ MagSafe Case 6 for iPhone 16 Pro Max Milky Way Galaxy" at bounding box center [290, 69] width 60 height 9
paste input "Pitaka Magez Case 6 for iPhone16 Pro Max Forest, Airy Light & Caseless Thin"
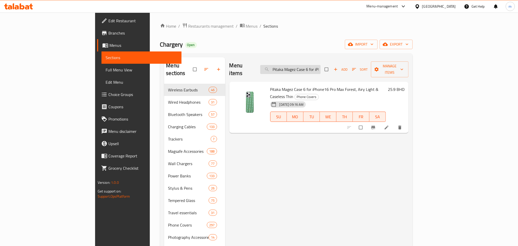
click at [314, 69] on input "Pitaka Magez Case 6 for iPhone16 Pro Max Forest, Airy Light & Caseless Thin" at bounding box center [290, 69] width 60 height 9
paste input "Ez 6 Ultra-Slim Case & Grip 3 for iPhone 16 Pro max - Black/Grey"
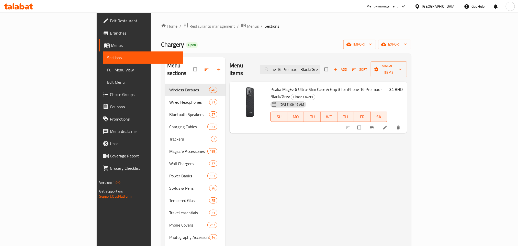
type input "Pitaka MagEz 6 Ultra-Slim Case & Grip 3 for iPhone 16 Pro max - Black/Grey"
